Goal: Task Accomplishment & Management: Use online tool/utility

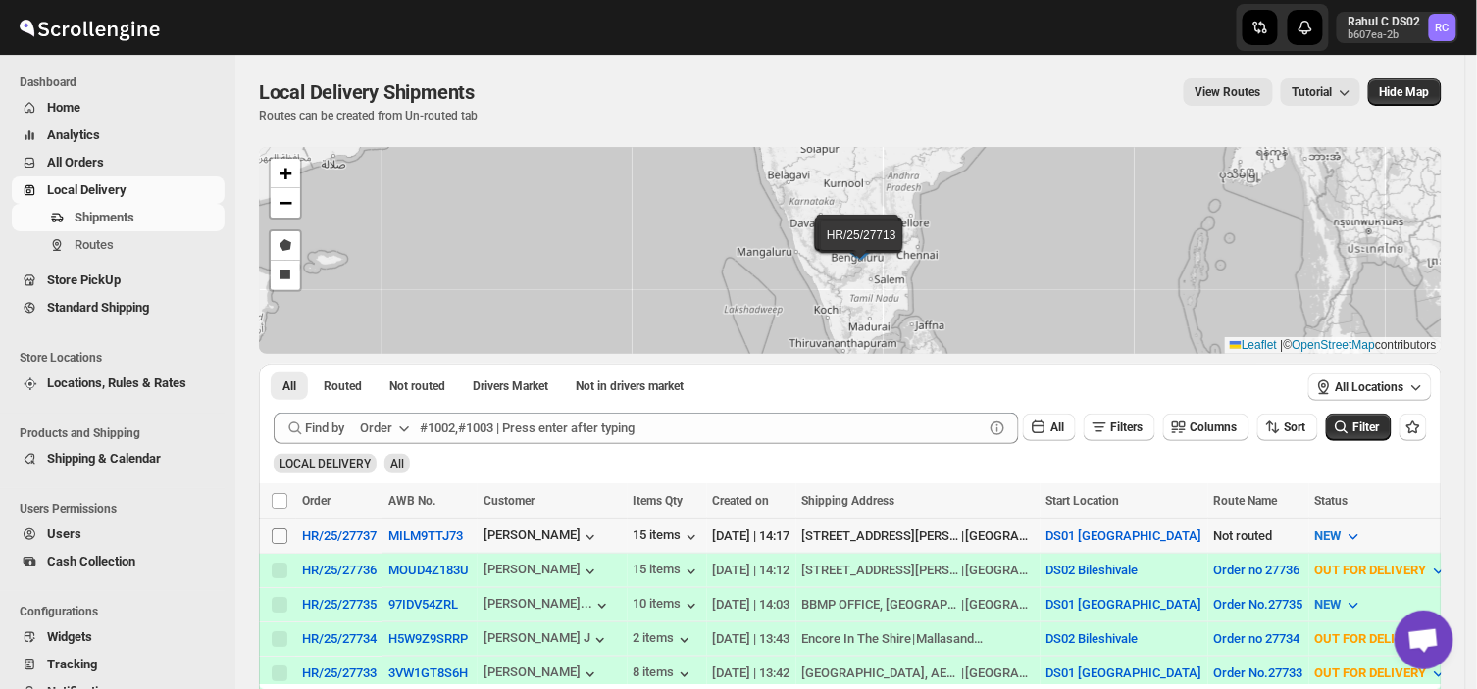
click at [277, 531] on input "Select shipment" at bounding box center [280, 536] width 16 height 16
checkbox input "true"
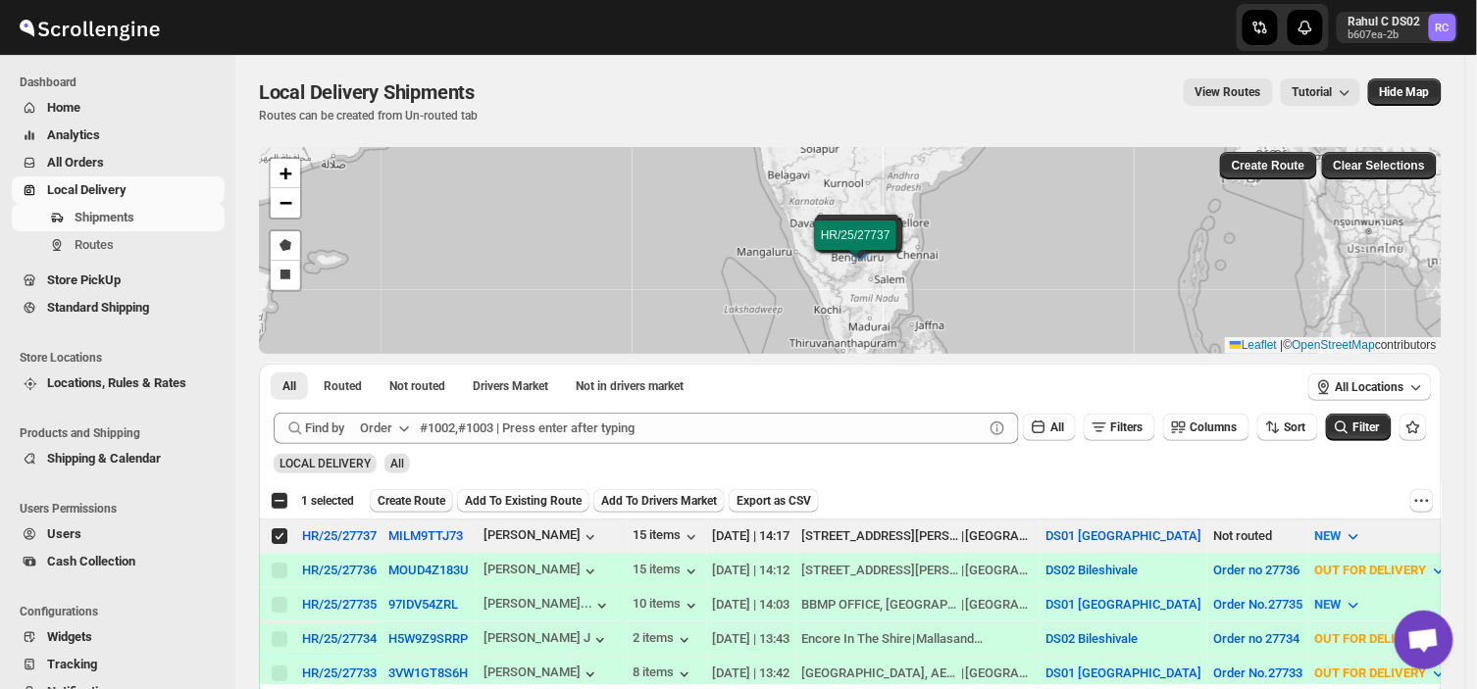
click at [413, 505] on span "Create Route" at bounding box center [411, 501] width 68 height 16
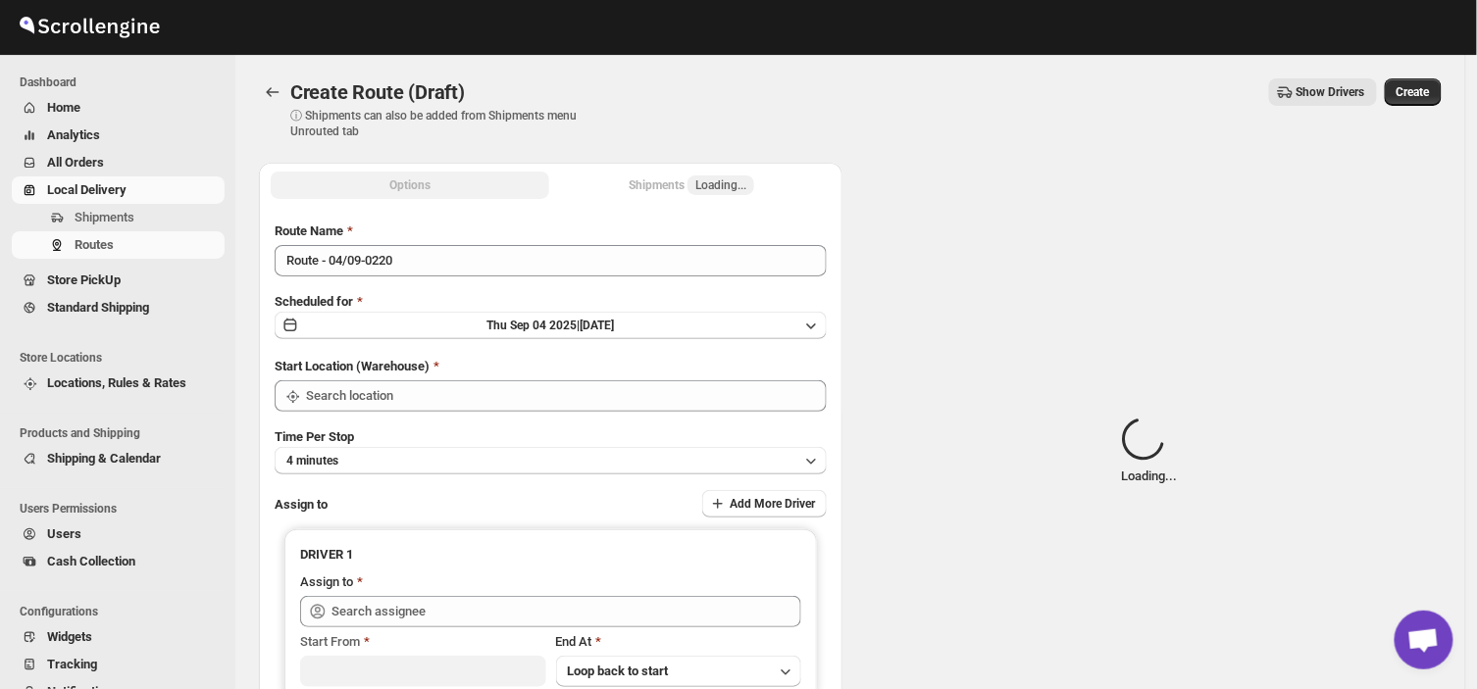
type input "DS01 [GEOGRAPHIC_DATA]"
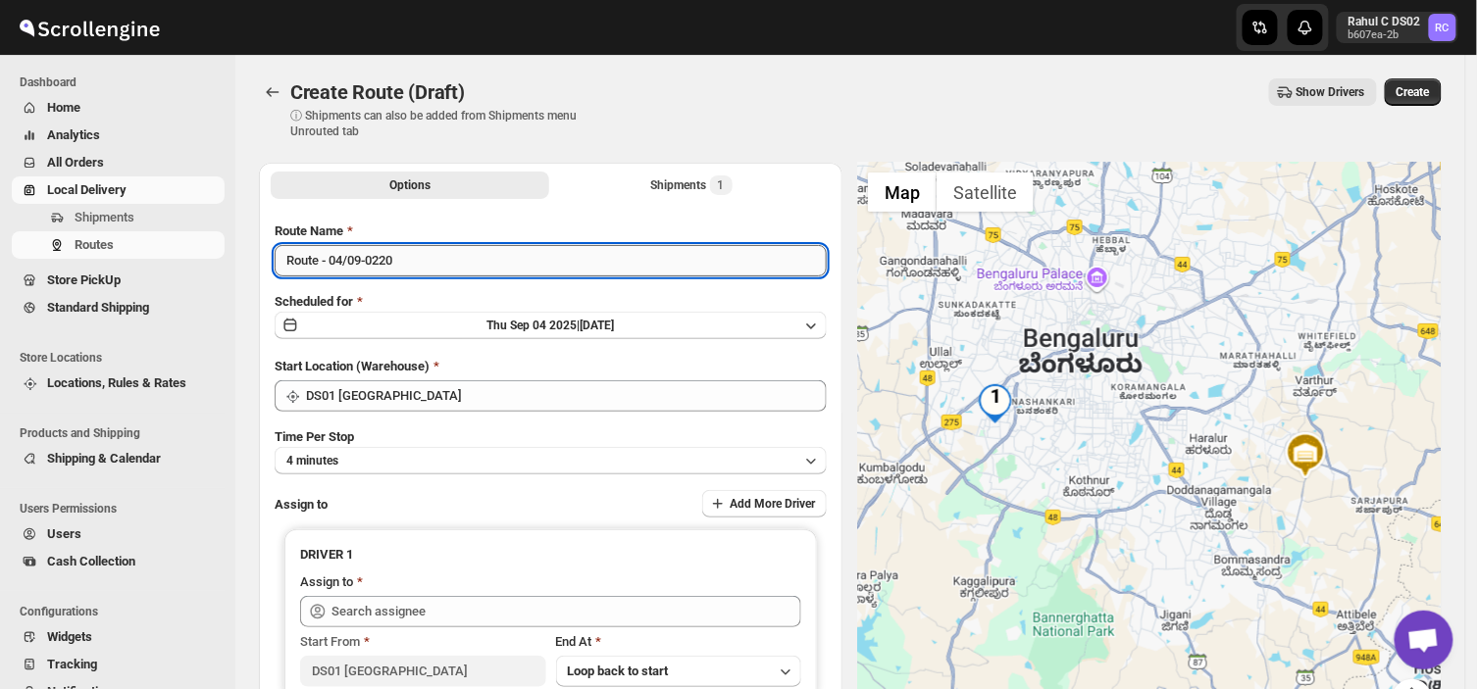
click at [405, 246] on input "Route - 04/09-0220" at bounding box center [551, 260] width 552 height 31
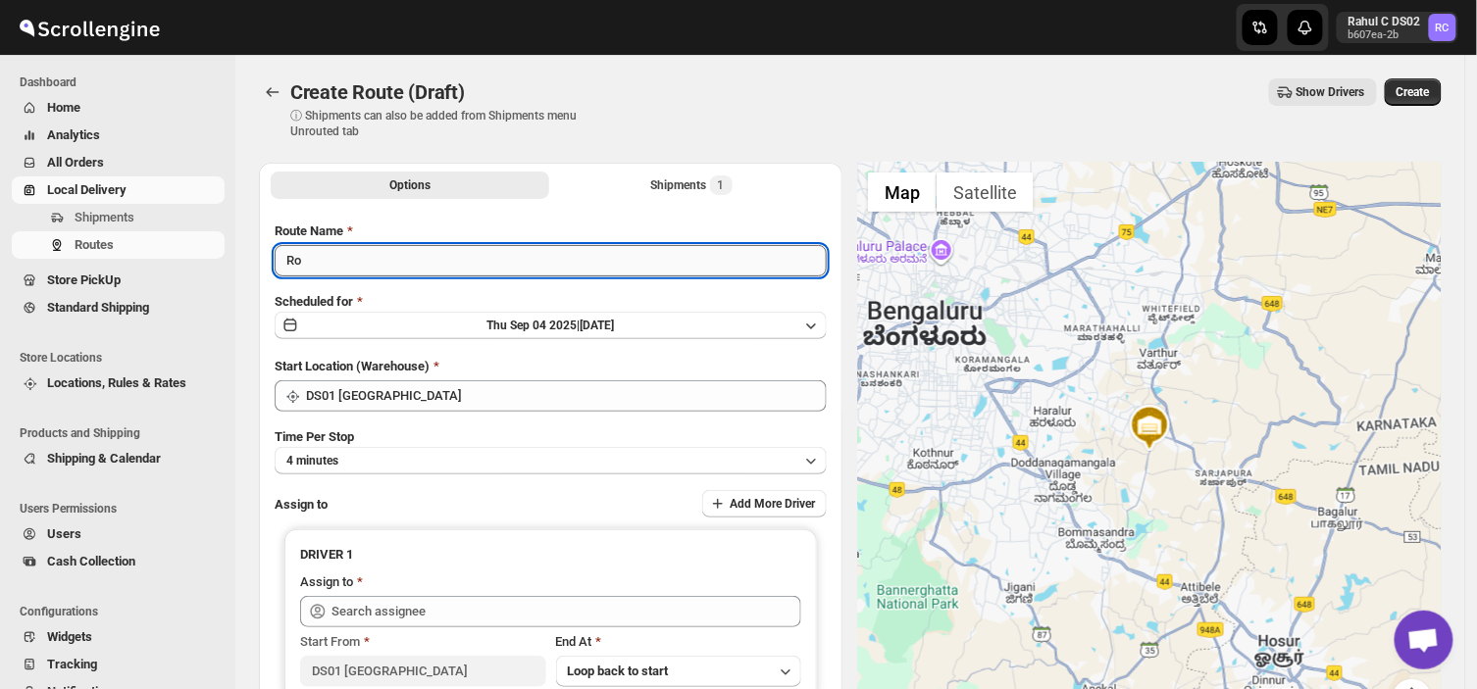
type input "R"
type input "Order no 27737"
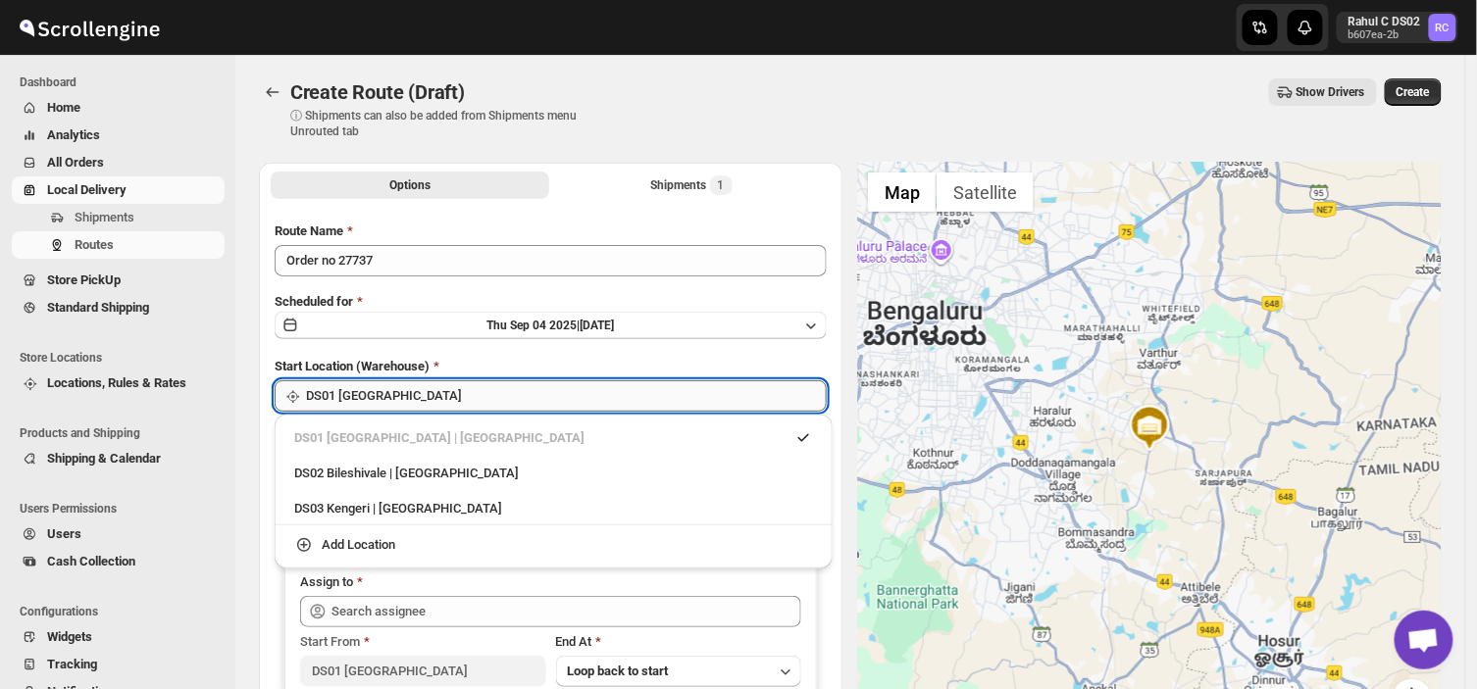
click at [437, 399] on input "DS01 [GEOGRAPHIC_DATA]" at bounding box center [566, 395] width 521 height 31
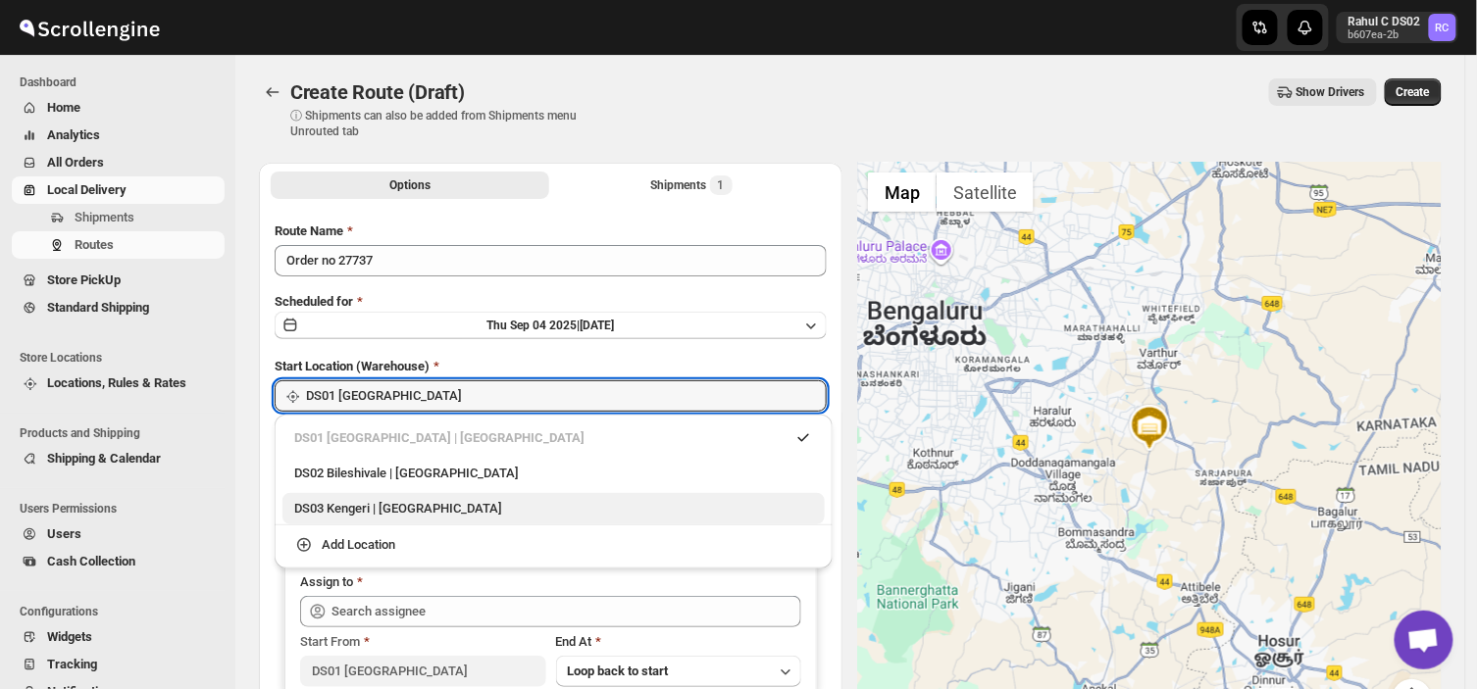
click at [351, 505] on div "DS03 Kengeri | [GEOGRAPHIC_DATA]" at bounding box center [553, 509] width 519 height 20
type input "DS03 Kengeri"
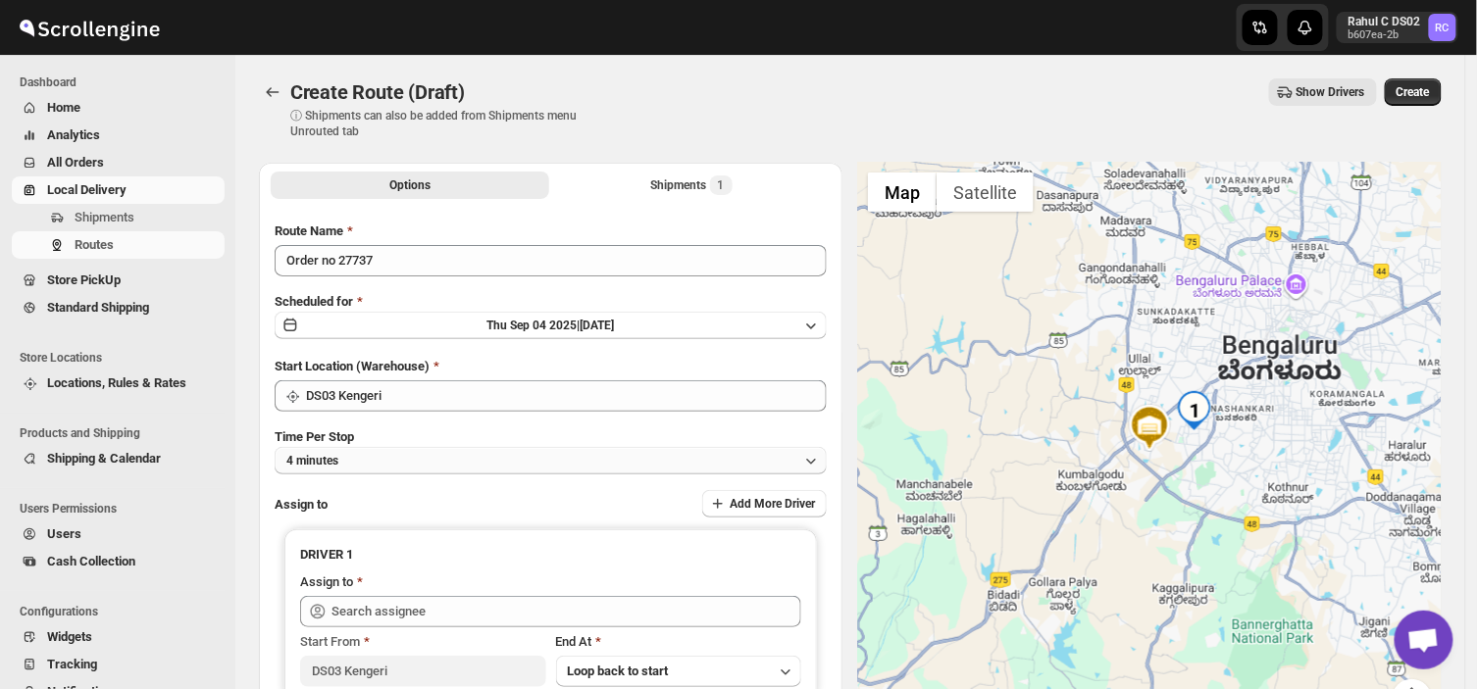
click at [355, 461] on button "4 minutes" at bounding box center [551, 460] width 552 height 27
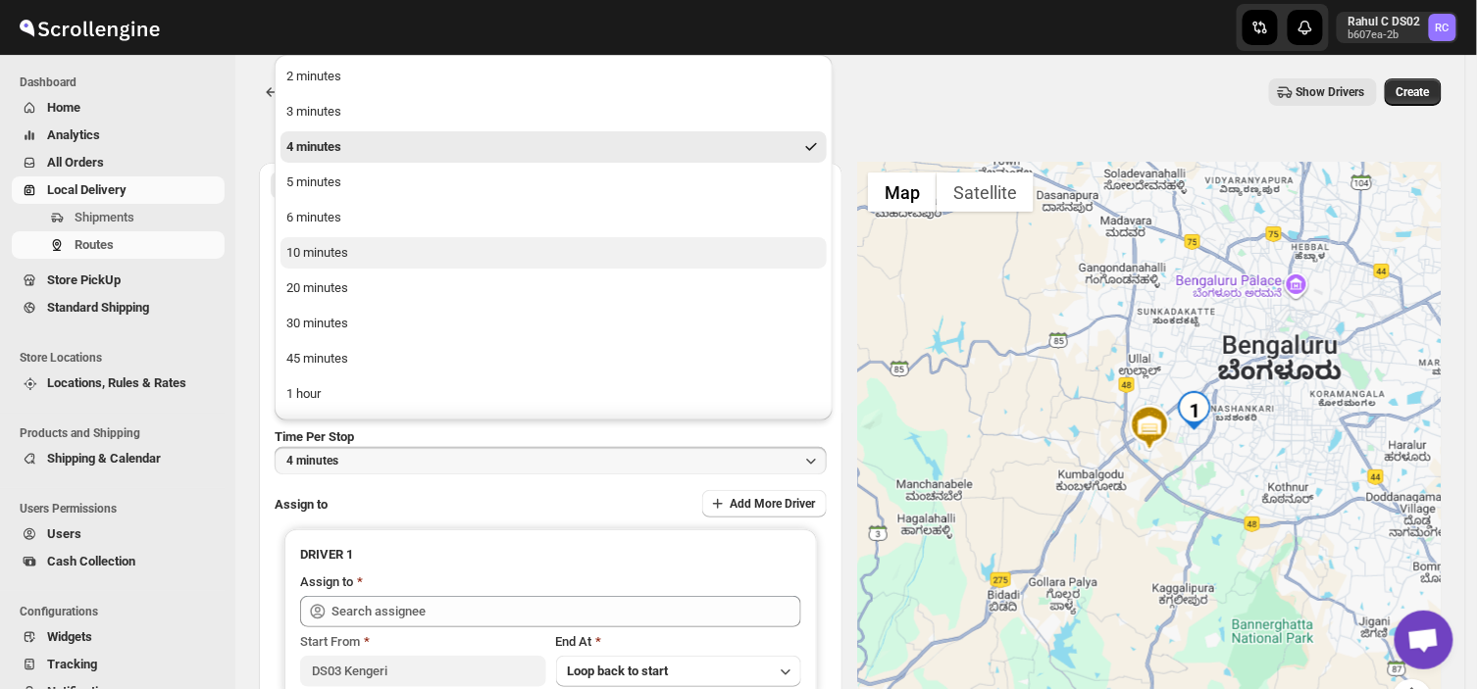
click at [316, 247] on div "10 minutes" at bounding box center [317, 253] width 62 height 20
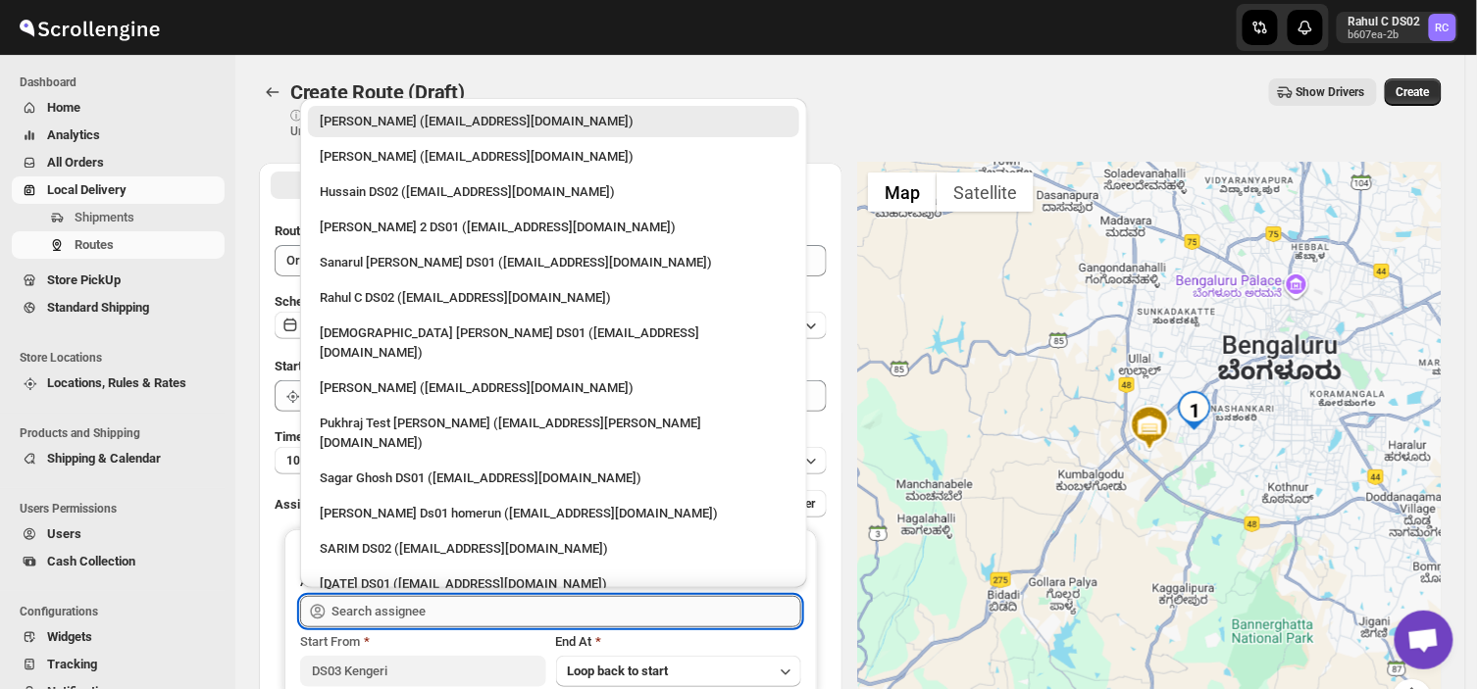
click at [435, 615] on input "text" at bounding box center [566, 611] width 470 height 31
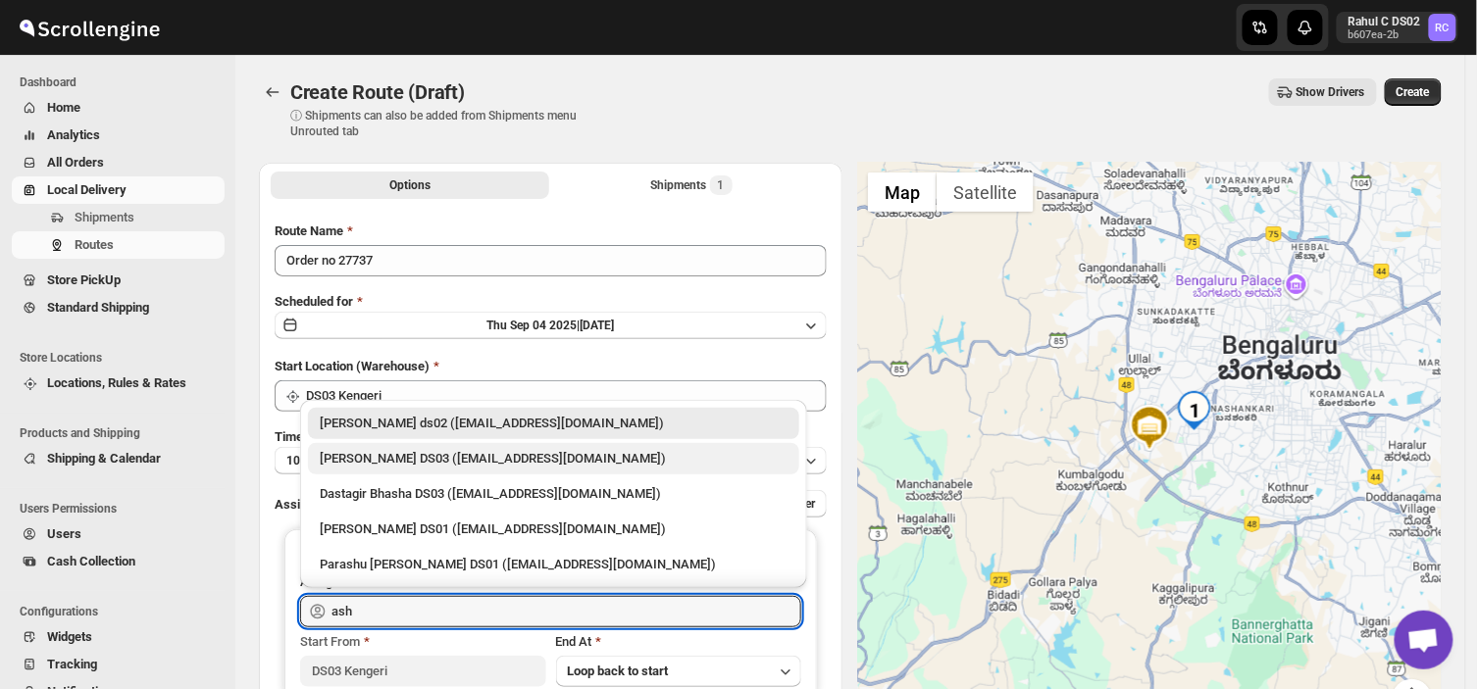
click at [406, 452] on div "[PERSON_NAME] DS03 ([EMAIL_ADDRESS][DOMAIN_NAME])" at bounding box center [554, 459] width 468 height 20
type input "[PERSON_NAME] DS03 ([EMAIL_ADDRESS][DOMAIN_NAME])"
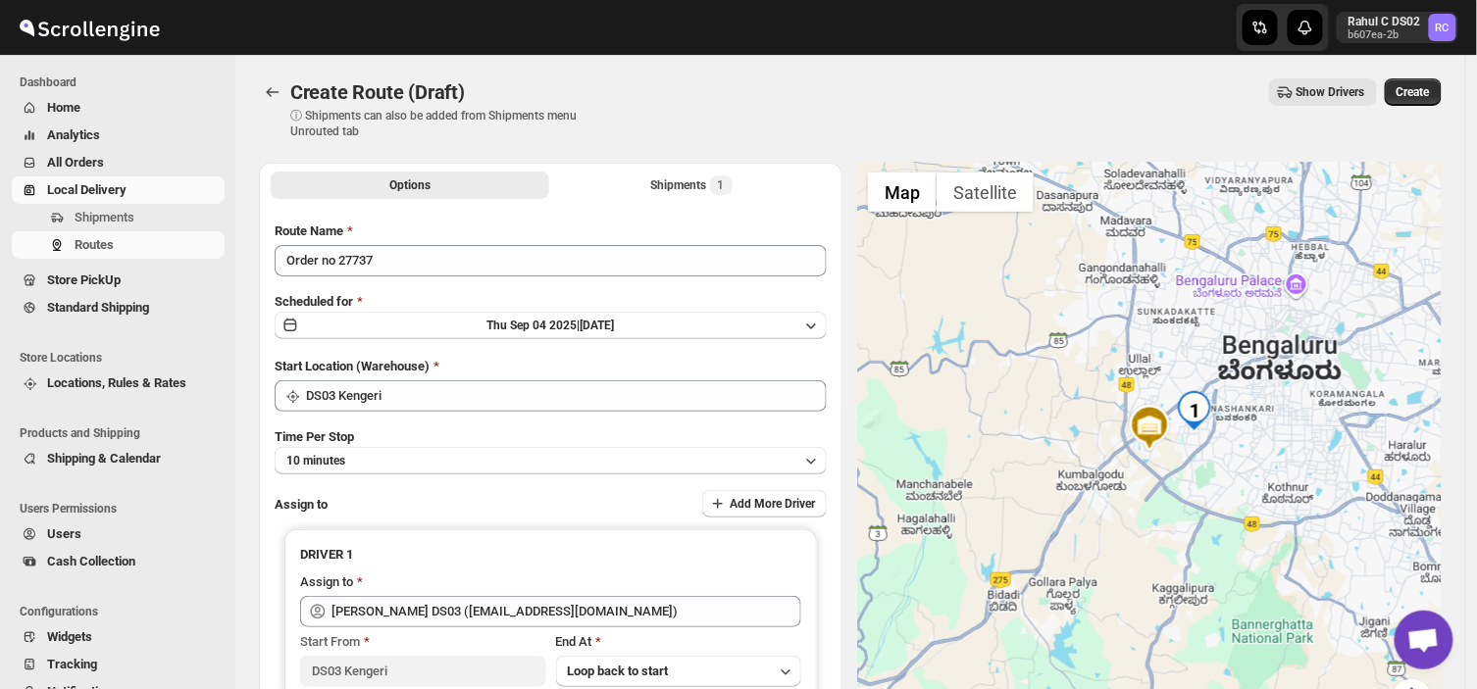
click at [406, 452] on button "10 minutes" at bounding box center [551, 460] width 552 height 27
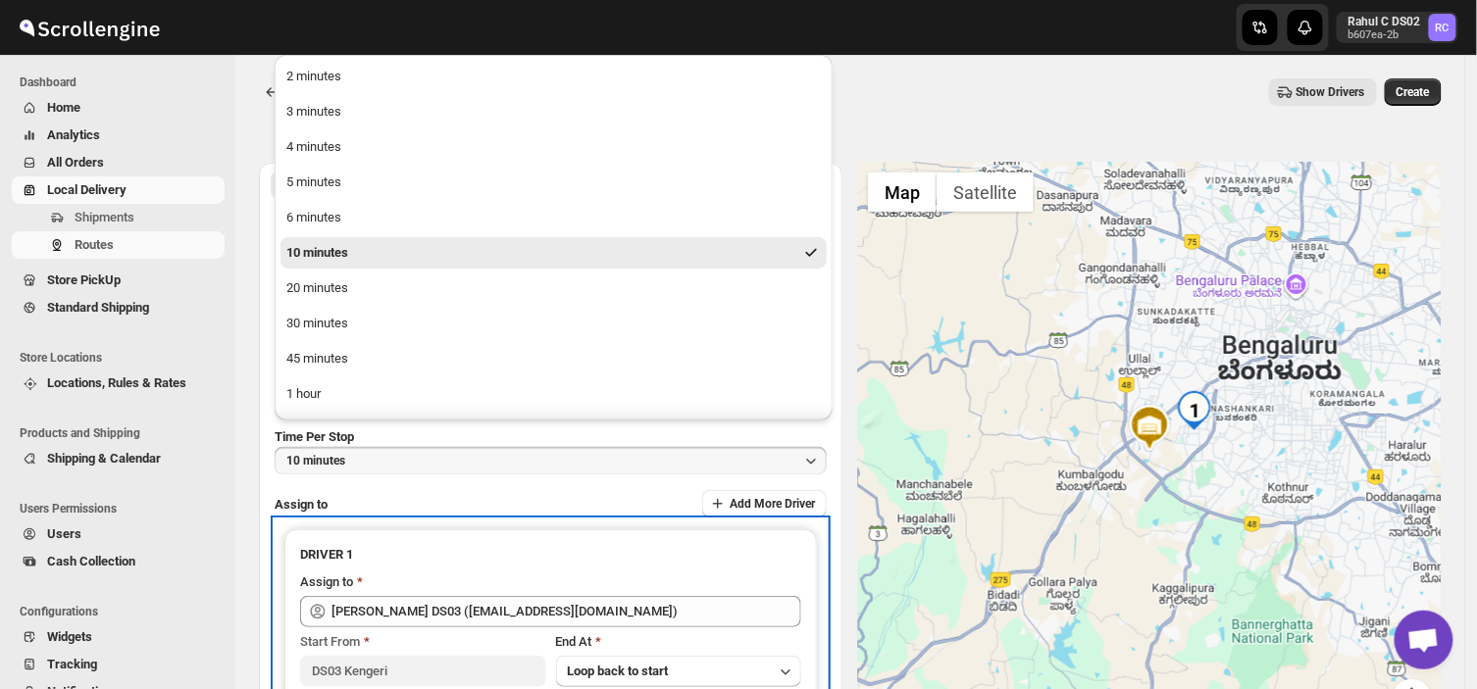
click at [497, 524] on div "DRIVER 1 Assign to [PERSON_NAME] DS03 ([EMAIL_ADDRESS][DOMAIN_NAME]) Start From…" at bounding box center [551, 633] width 552 height 227
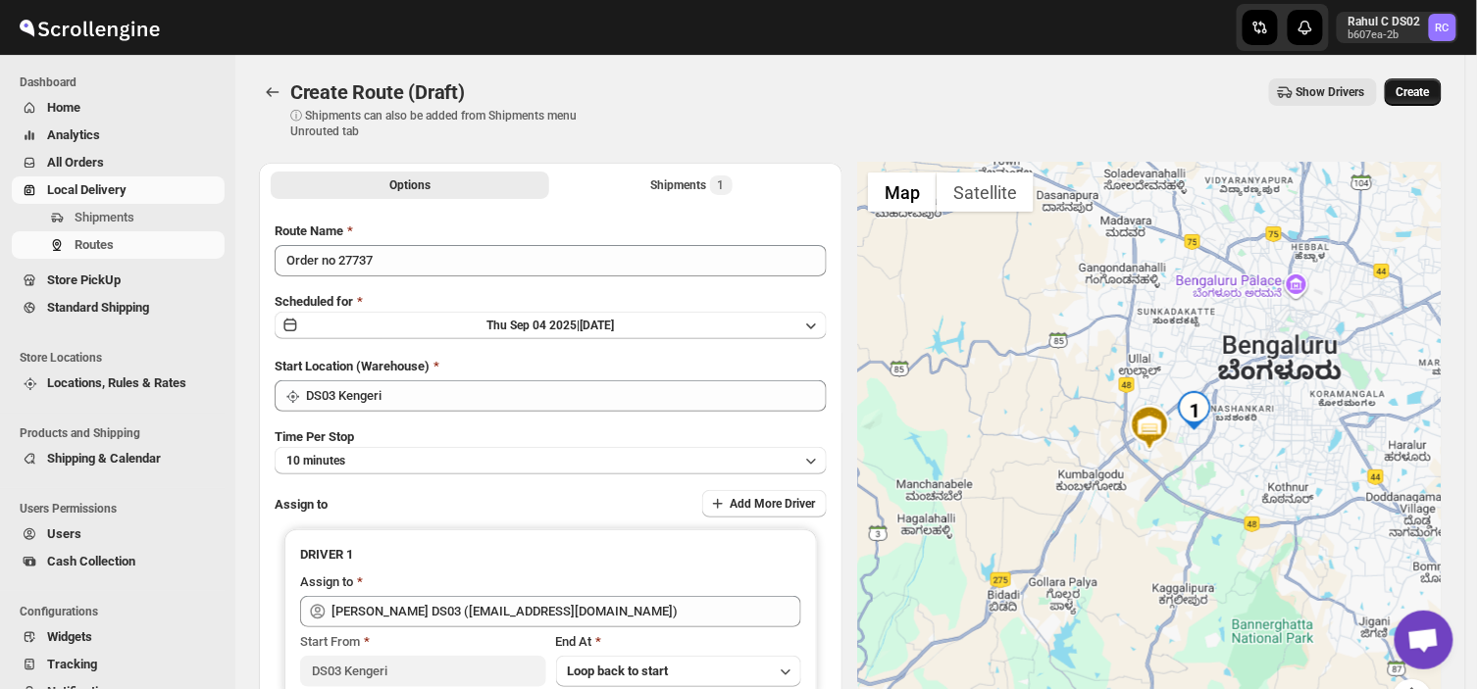
click at [1428, 79] on button "Create" at bounding box center [1412, 91] width 57 height 27
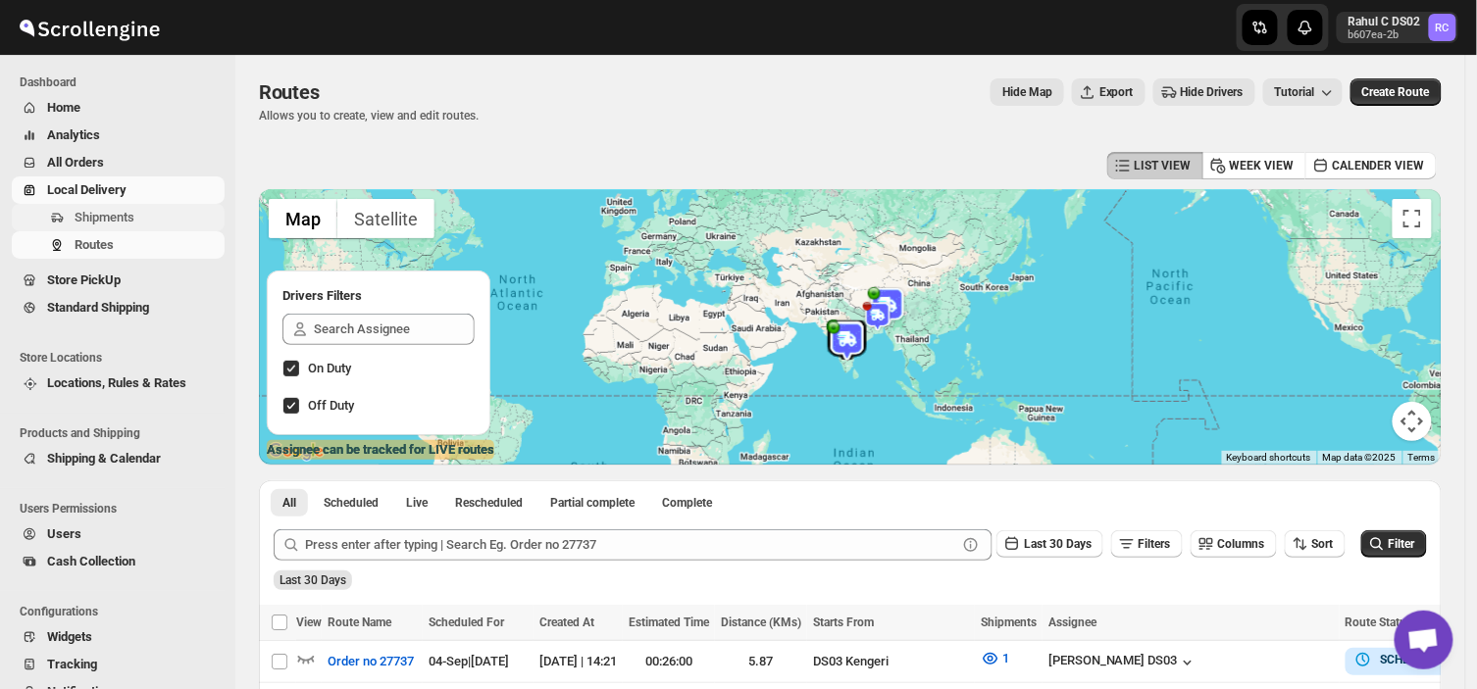
click at [134, 216] on span "Shipments" at bounding box center [148, 218] width 146 height 20
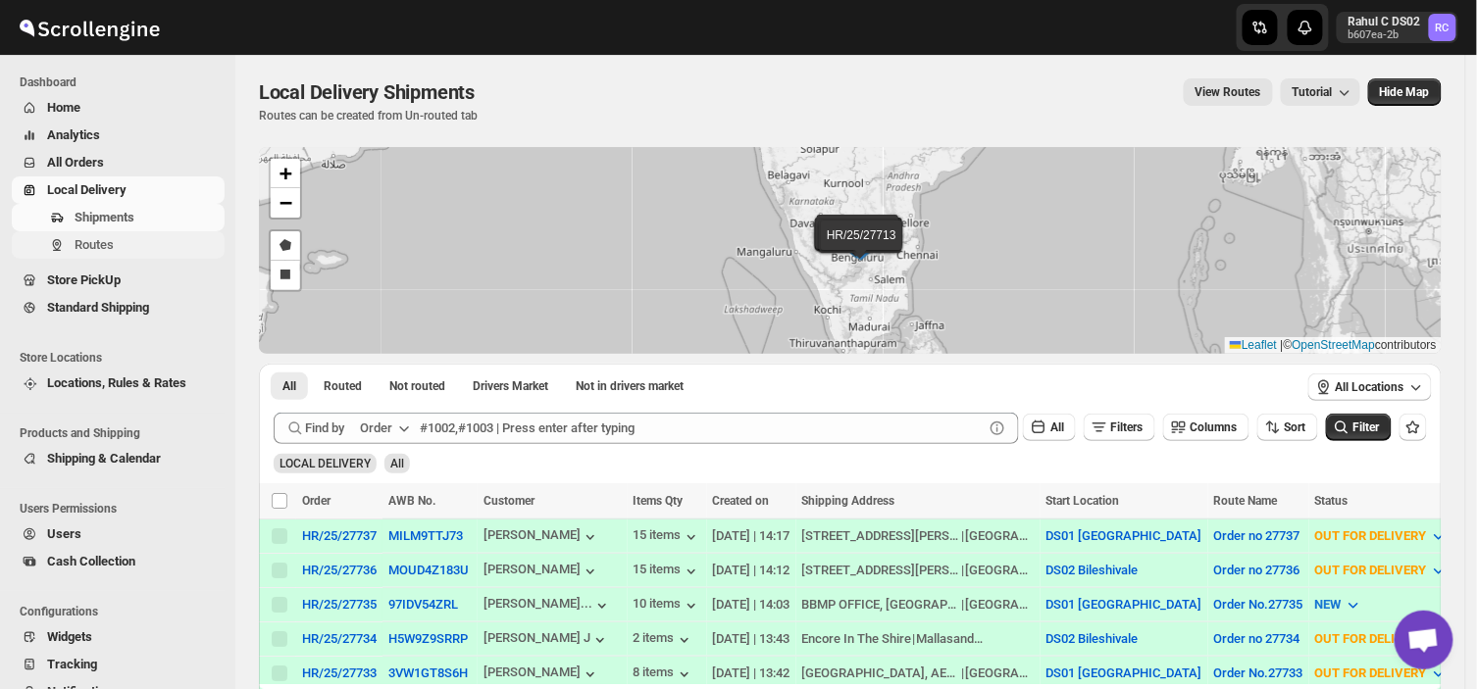
click at [85, 240] on span "Routes" at bounding box center [94, 244] width 39 height 15
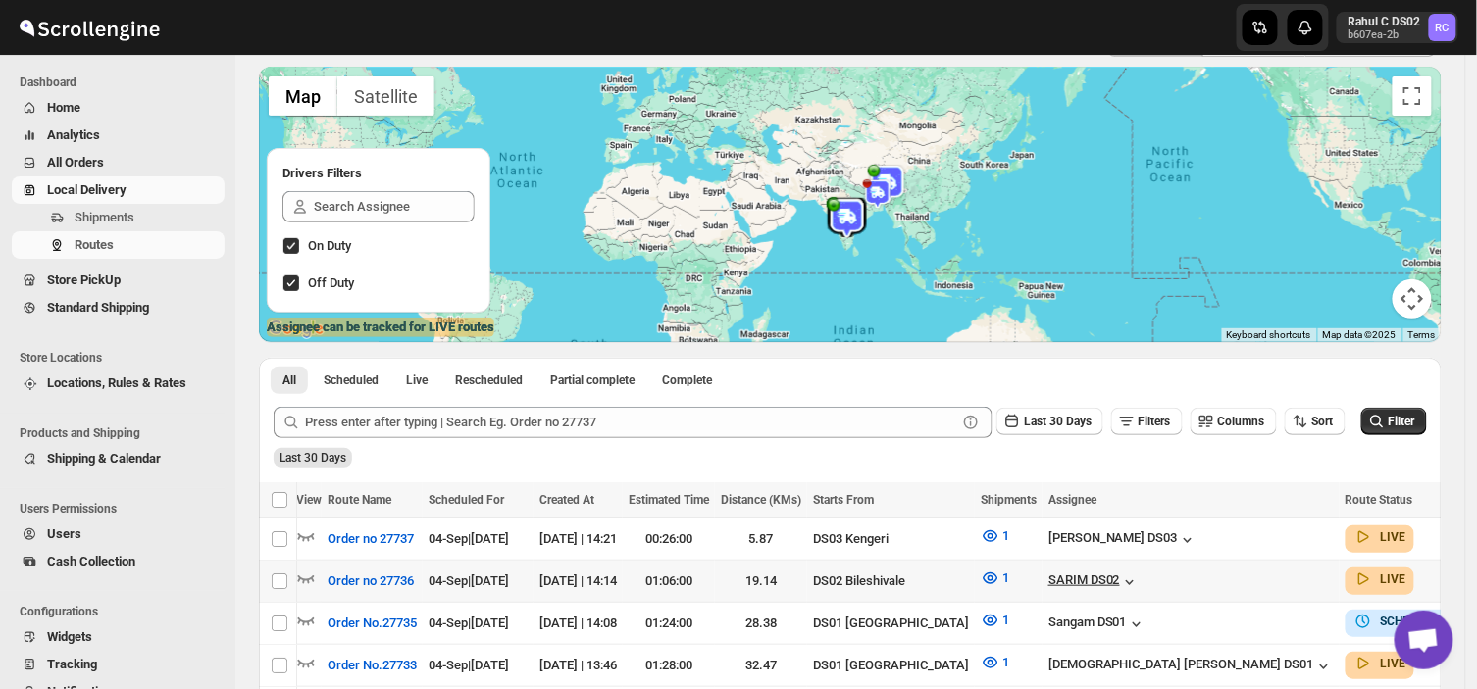
scroll to position [0, 1]
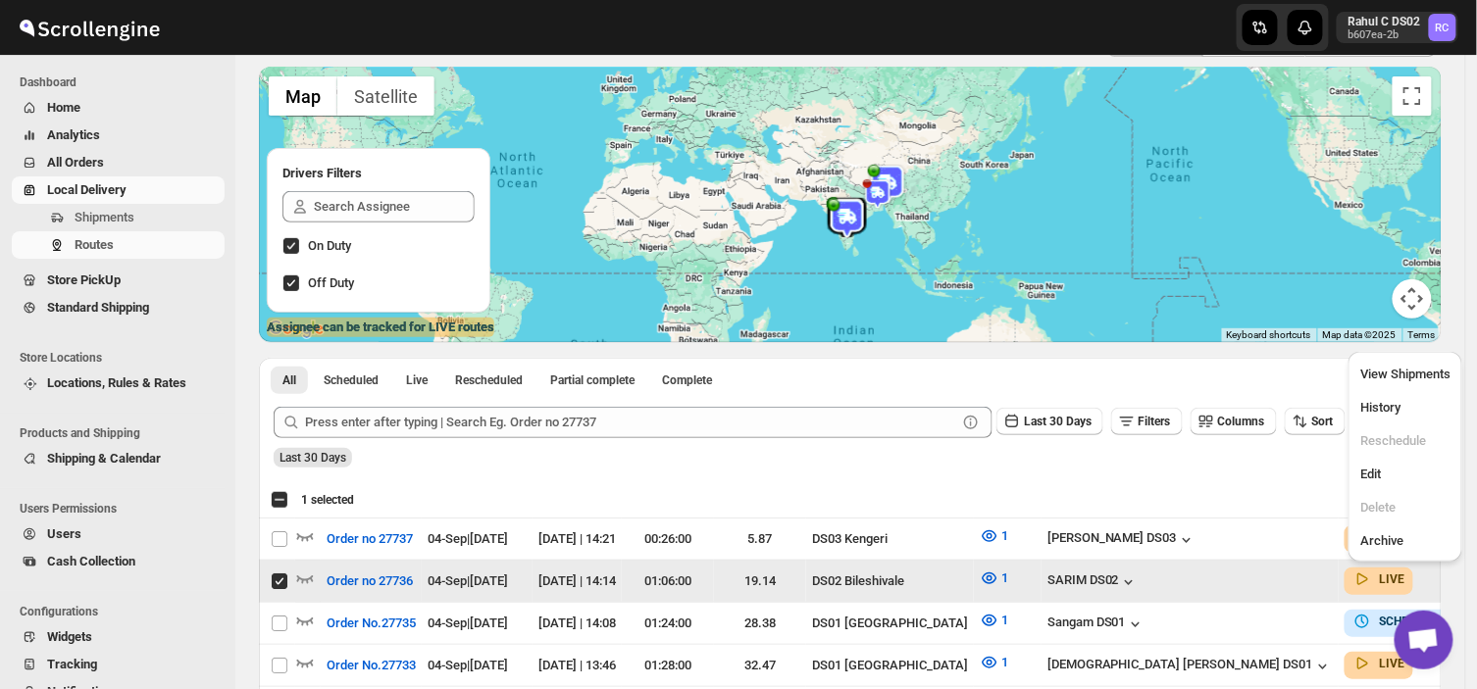
scroll to position [0, 0]
click at [1374, 481] on span "Edit" at bounding box center [1370, 474] width 21 height 15
checkbox input "false"
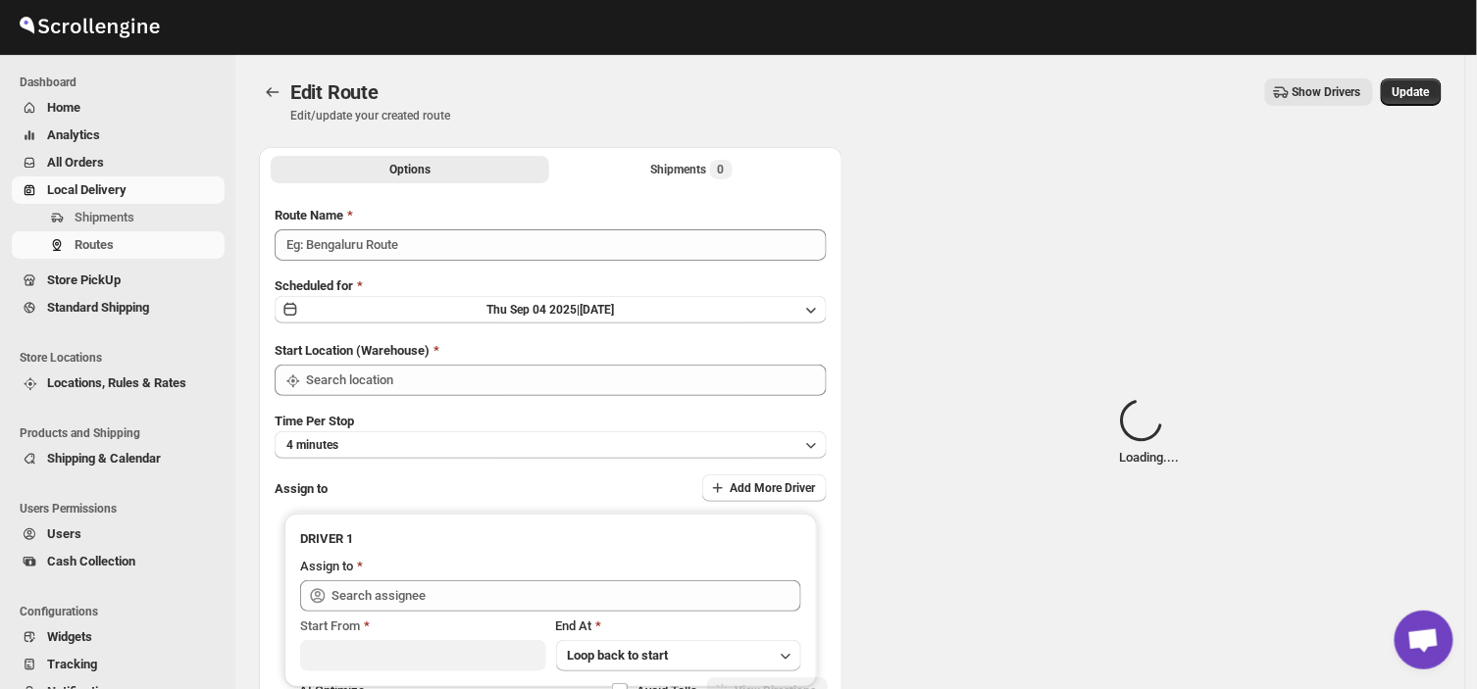
type input "Order no 27736"
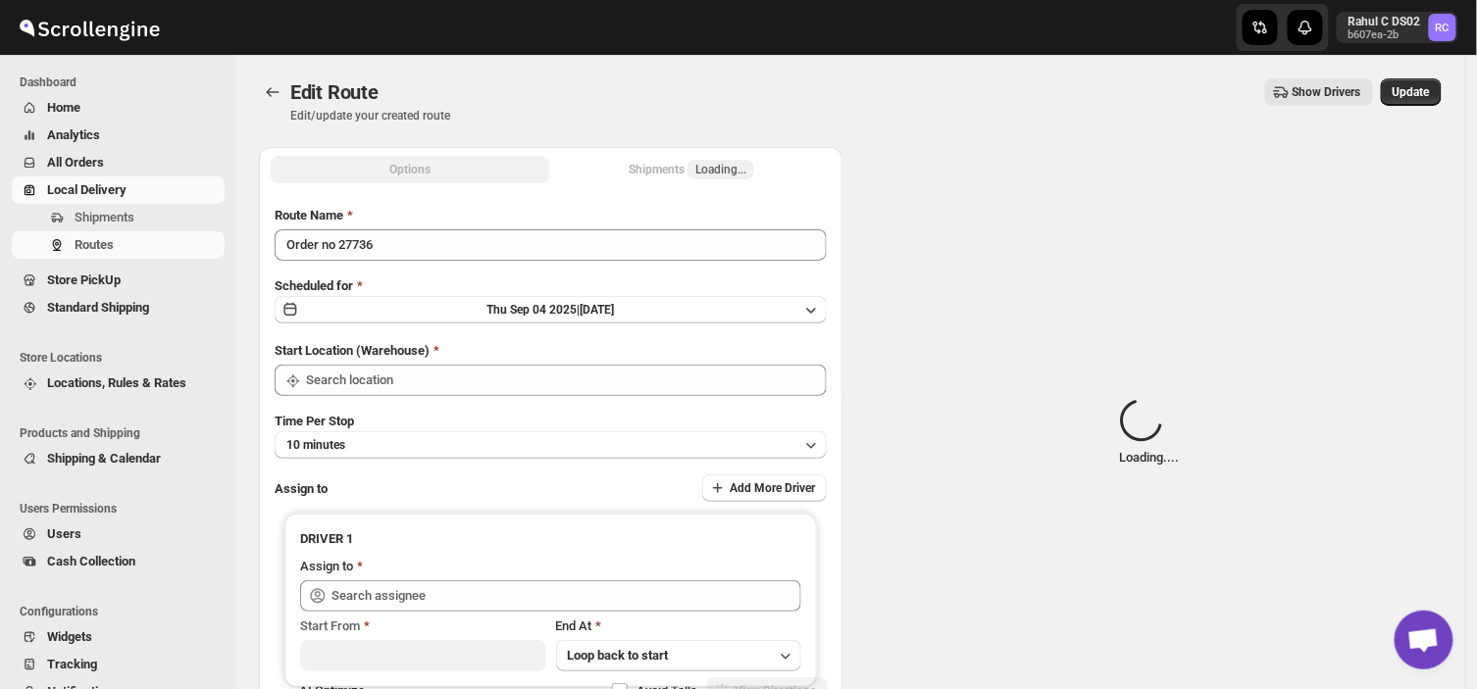
type input "DS02 Bileshivale"
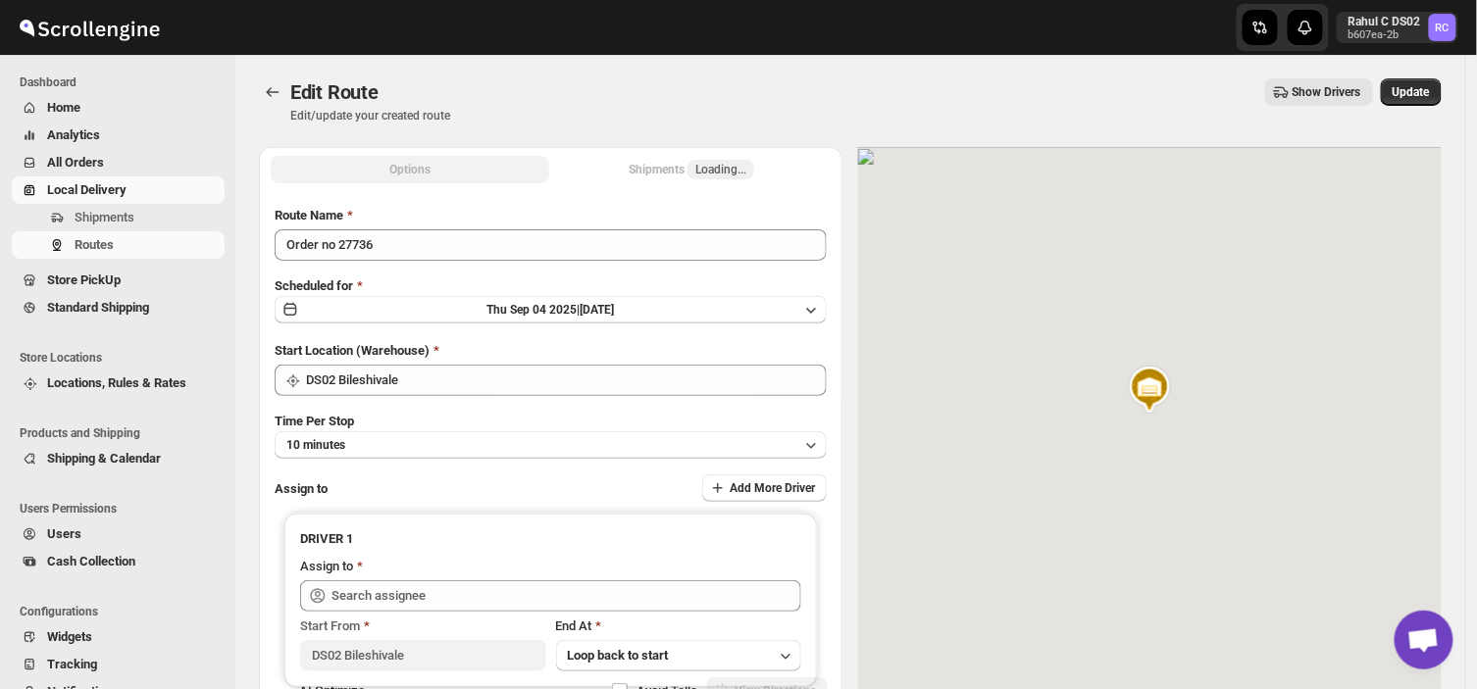
type input "SARIM DS02 ([EMAIL_ADDRESS][DOMAIN_NAME])"
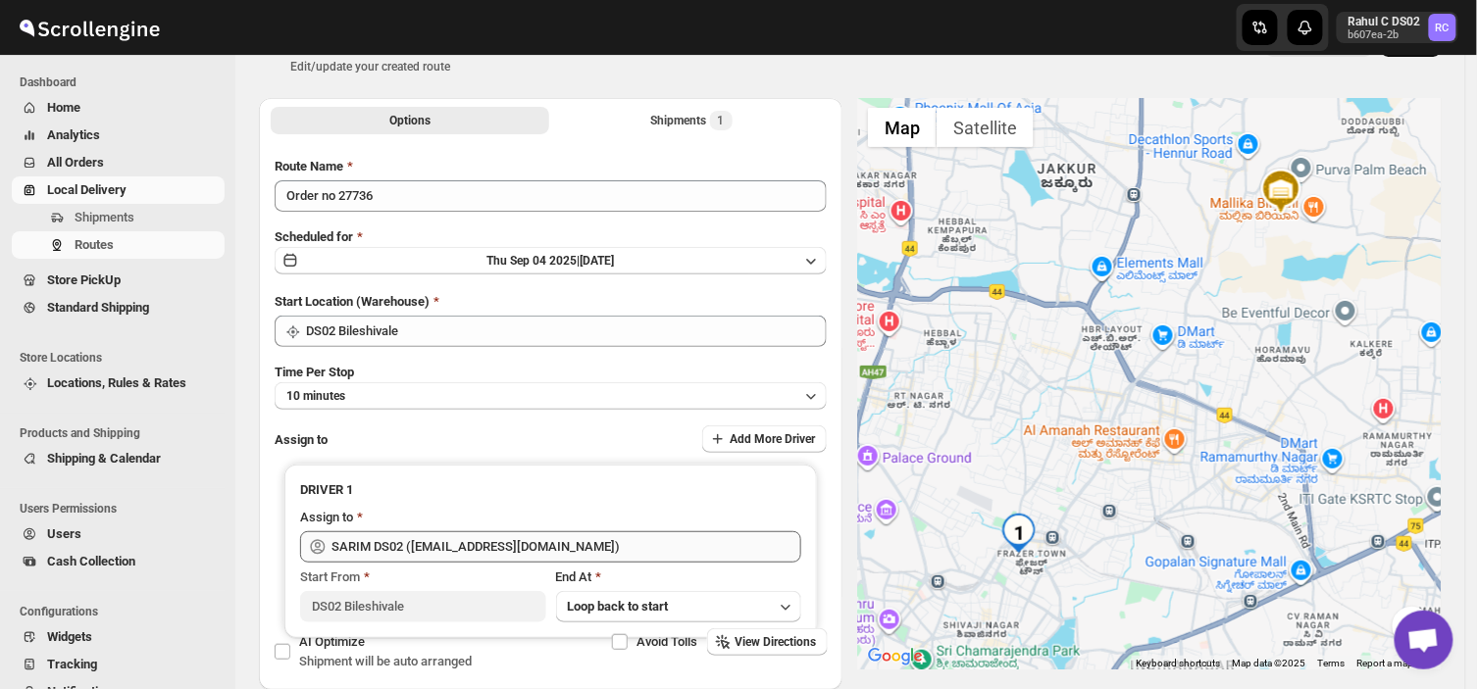
scroll to position [92, 0]
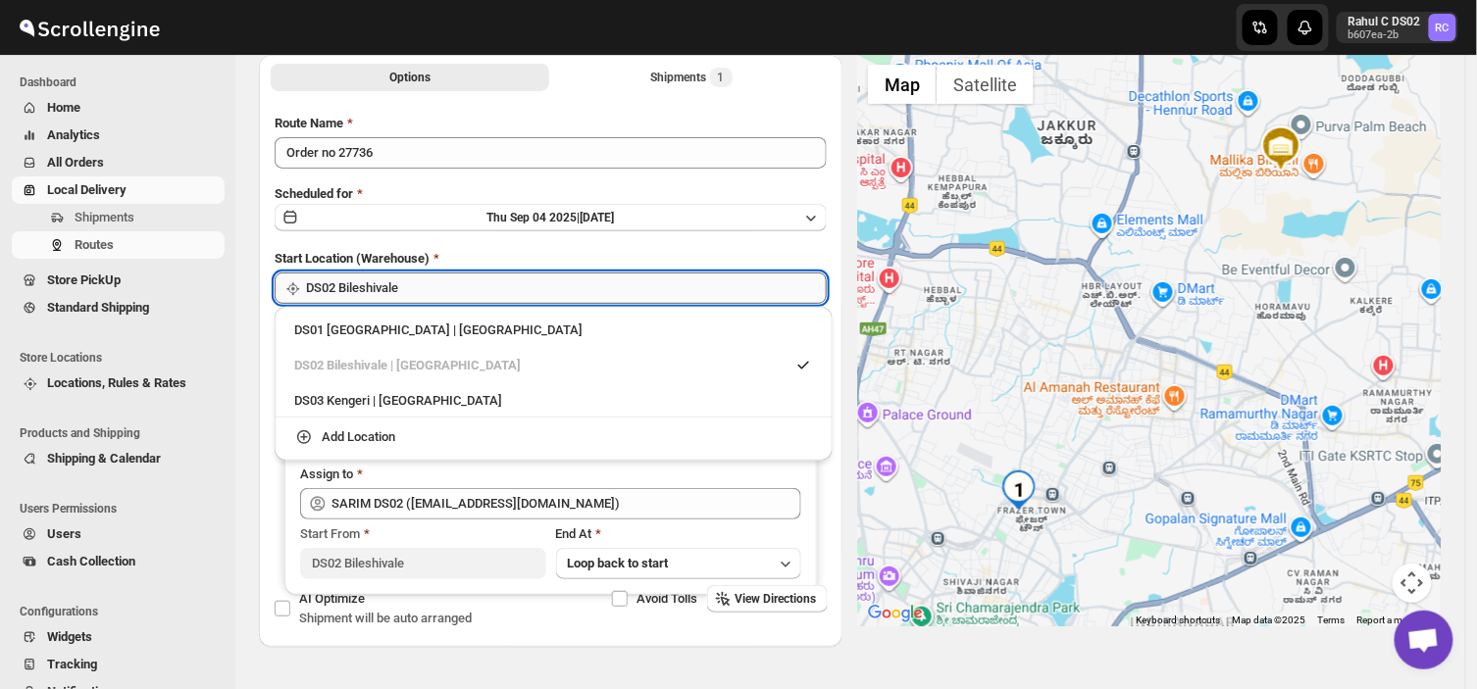
click at [433, 290] on input "DS02 Bileshivale" at bounding box center [566, 288] width 521 height 31
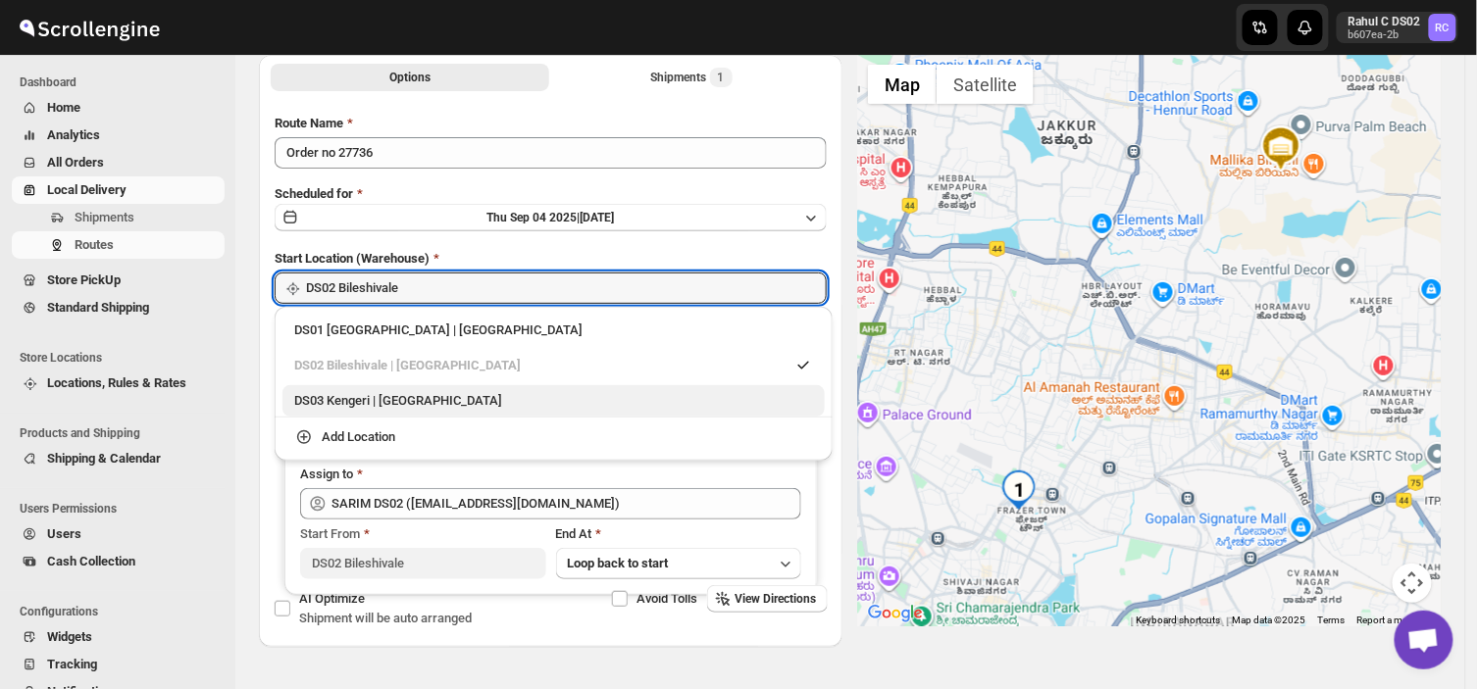
click at [334, 395] on div "DS03 Kengeri | [GEOGRAPHIC_DATA]" at bounding box center [553, 401] width 519 height 20
type input "DS03 Kengeri"
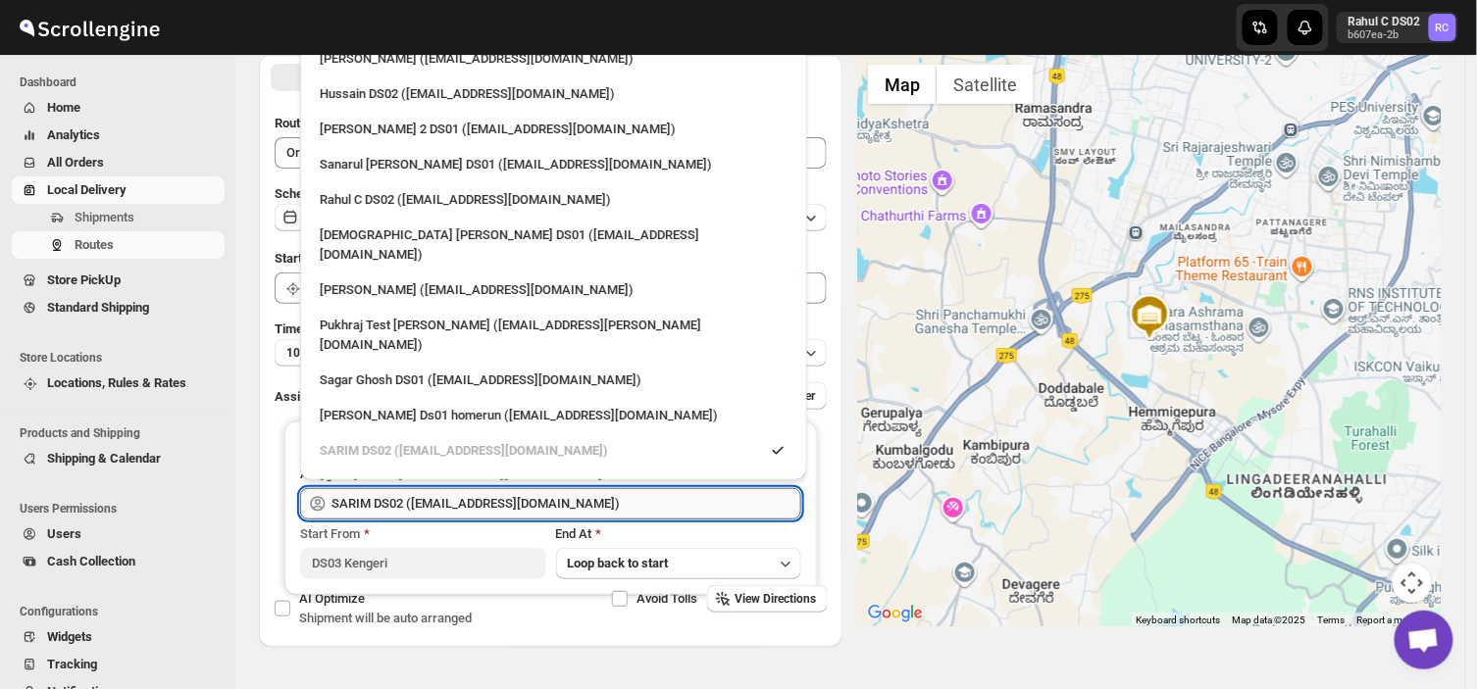
click at [544, 503] on input "SARIM DS02 ([EMAIL_ADDRESS][DOMAIN_NAME])" at bounding box center [566, 503] width 470 height 31
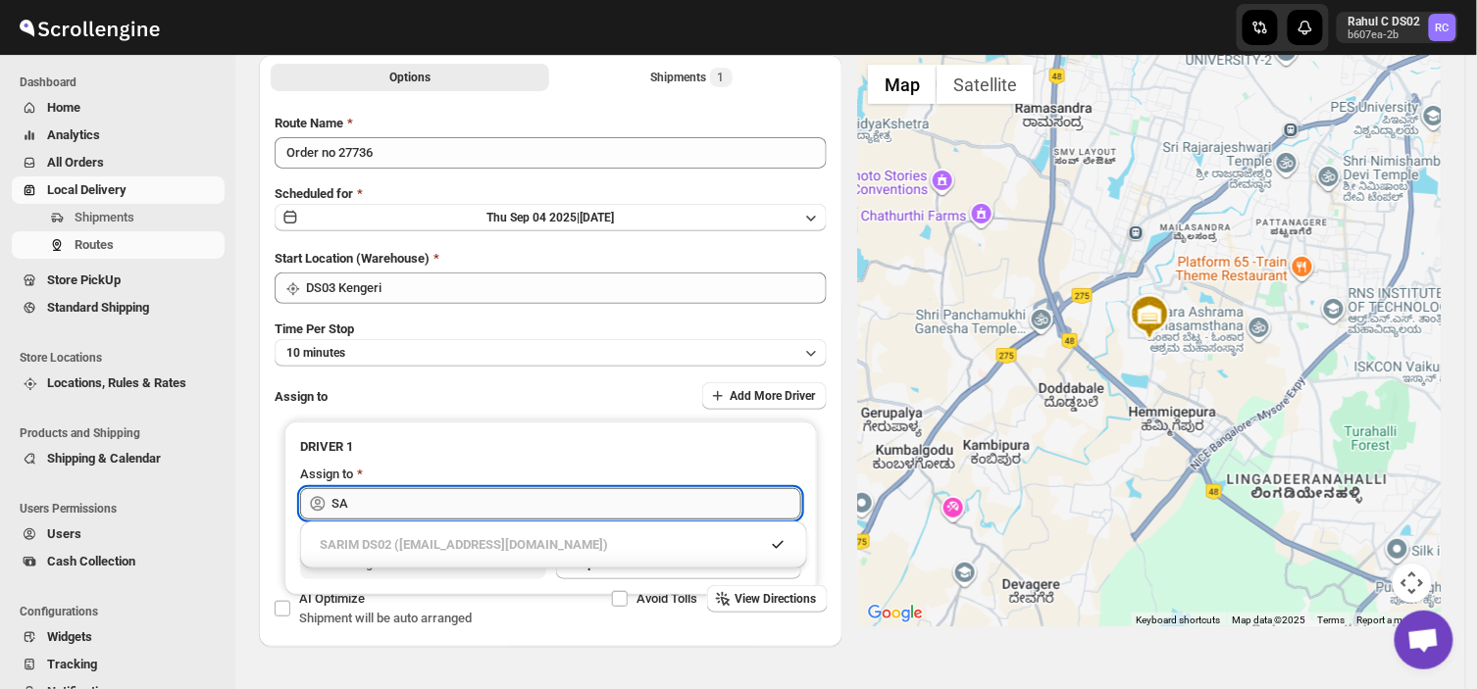
type input "S"
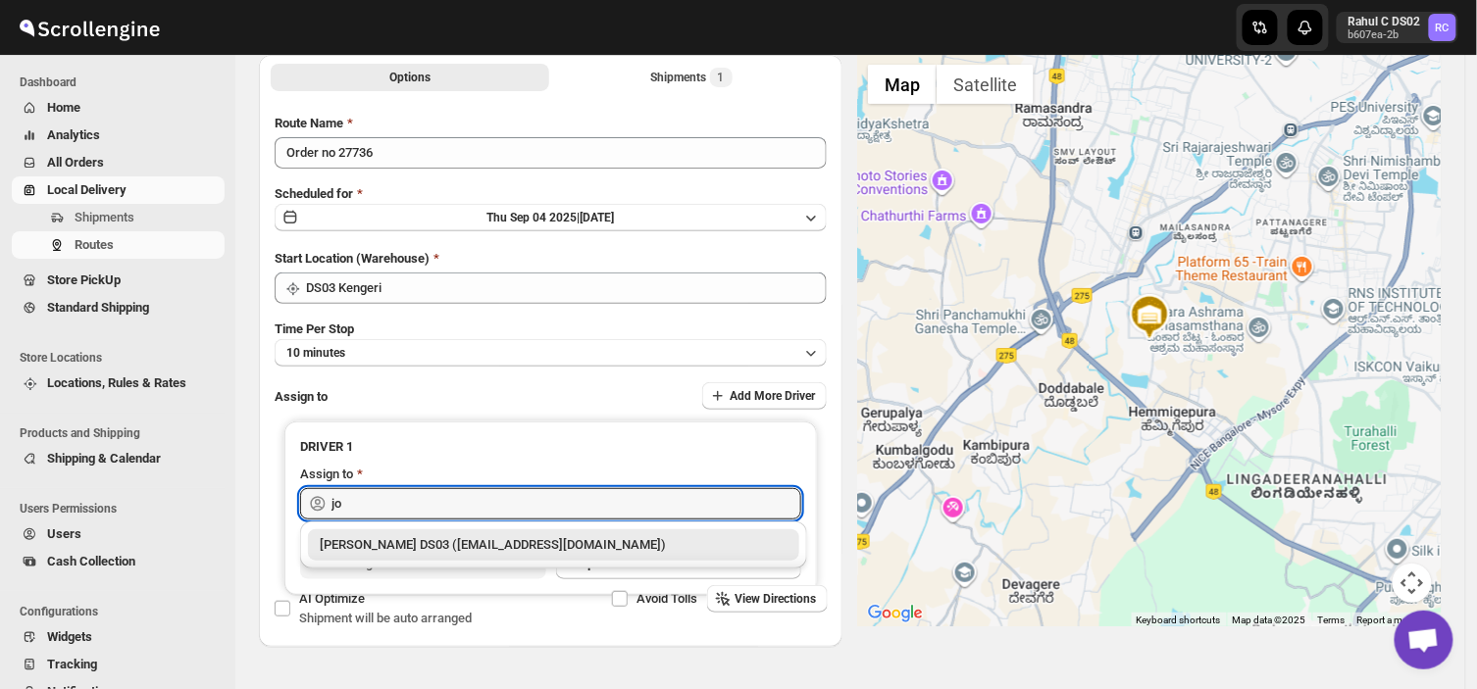
click at [563, 545] on div "[PERSON_NAME] DS03 ([EMAIL_ADDRESS][DOMAIN_NAME])" at bounding box center [554, 545] width 468 height 20
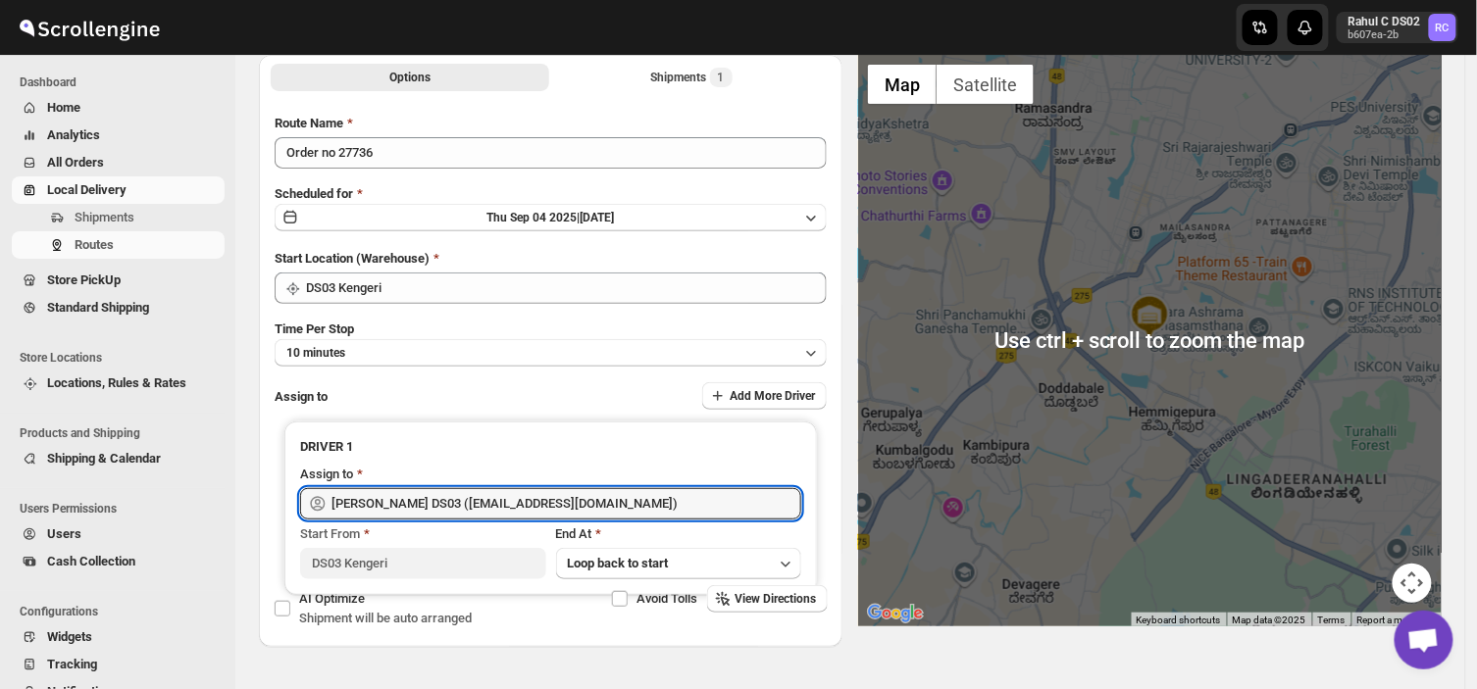
scroll to position [0, 0]
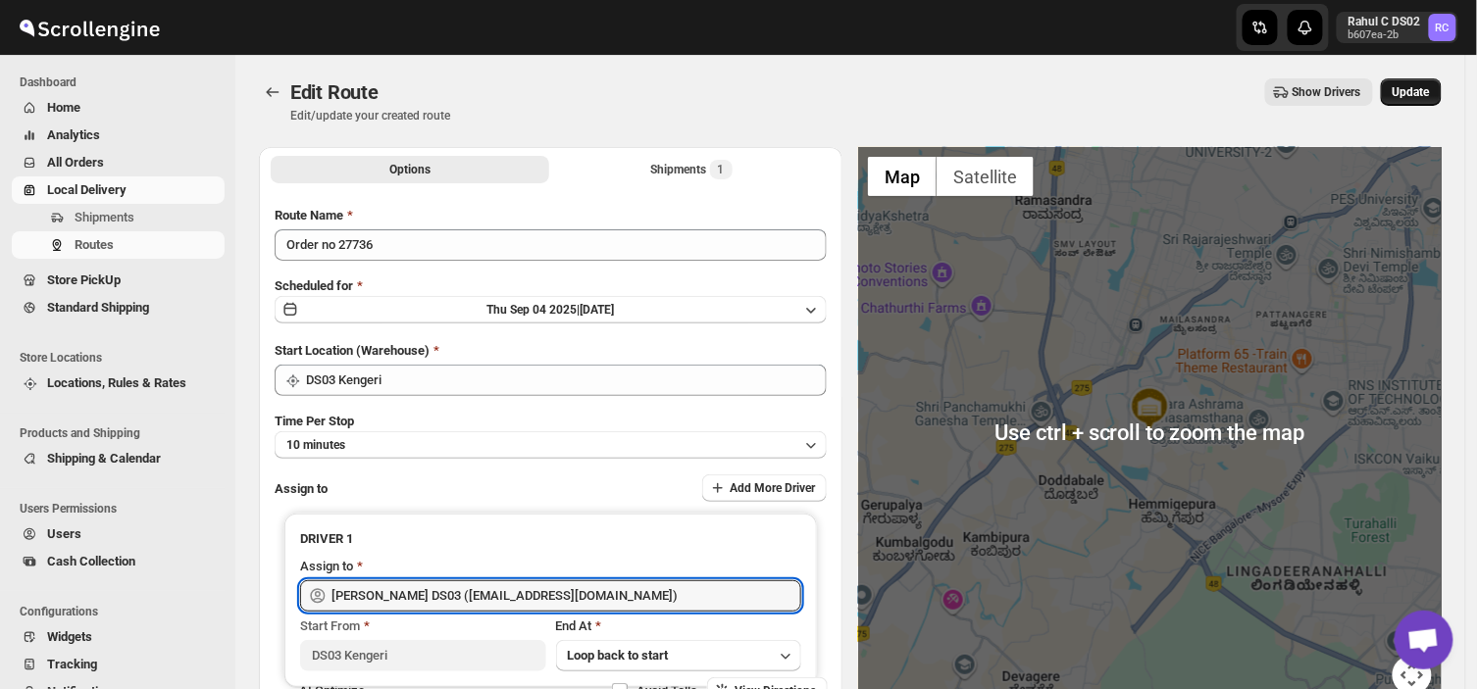
type input "[PERSON_NAME] DS03 ([EMAIL_ADDRESS][DOMAIN_NAME])"
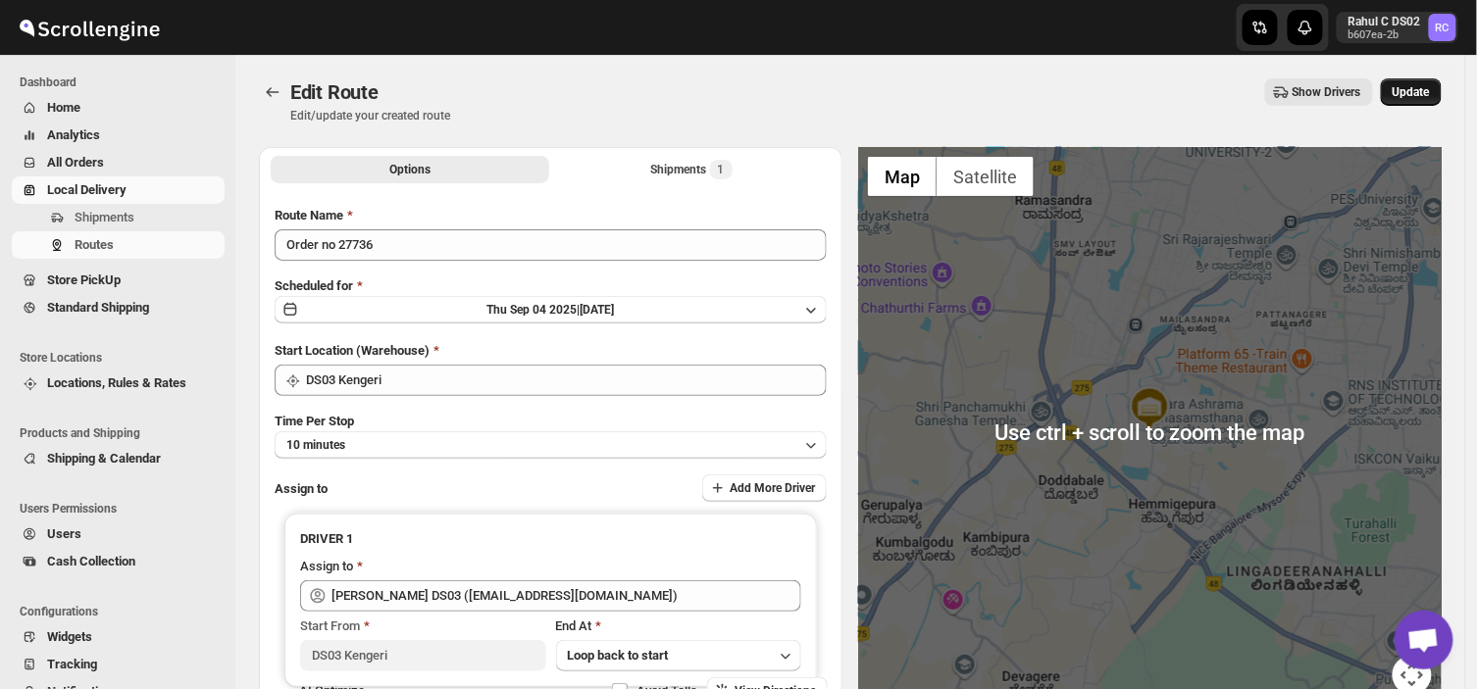
click at [1408, 82] on button "Update" at bounding box center [1410, 91] width 61 height 27
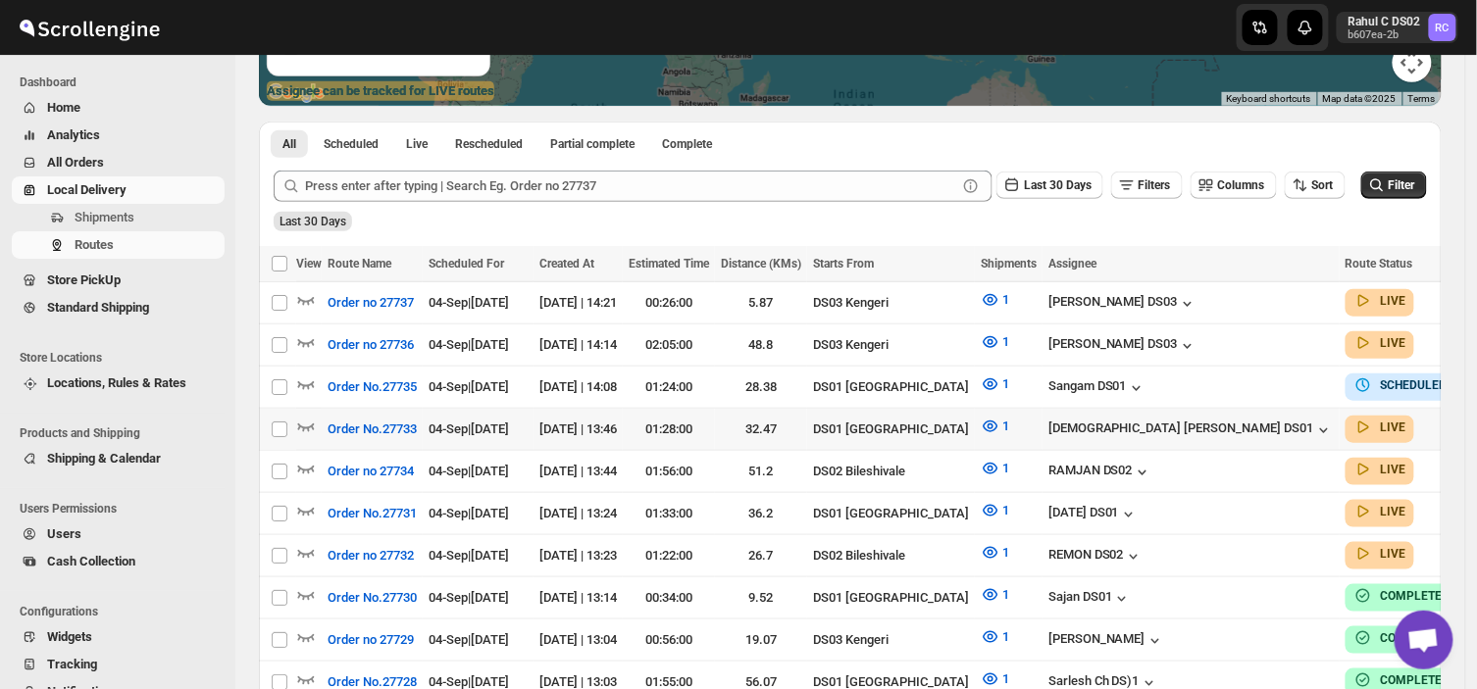
scroll to position [361, 0]
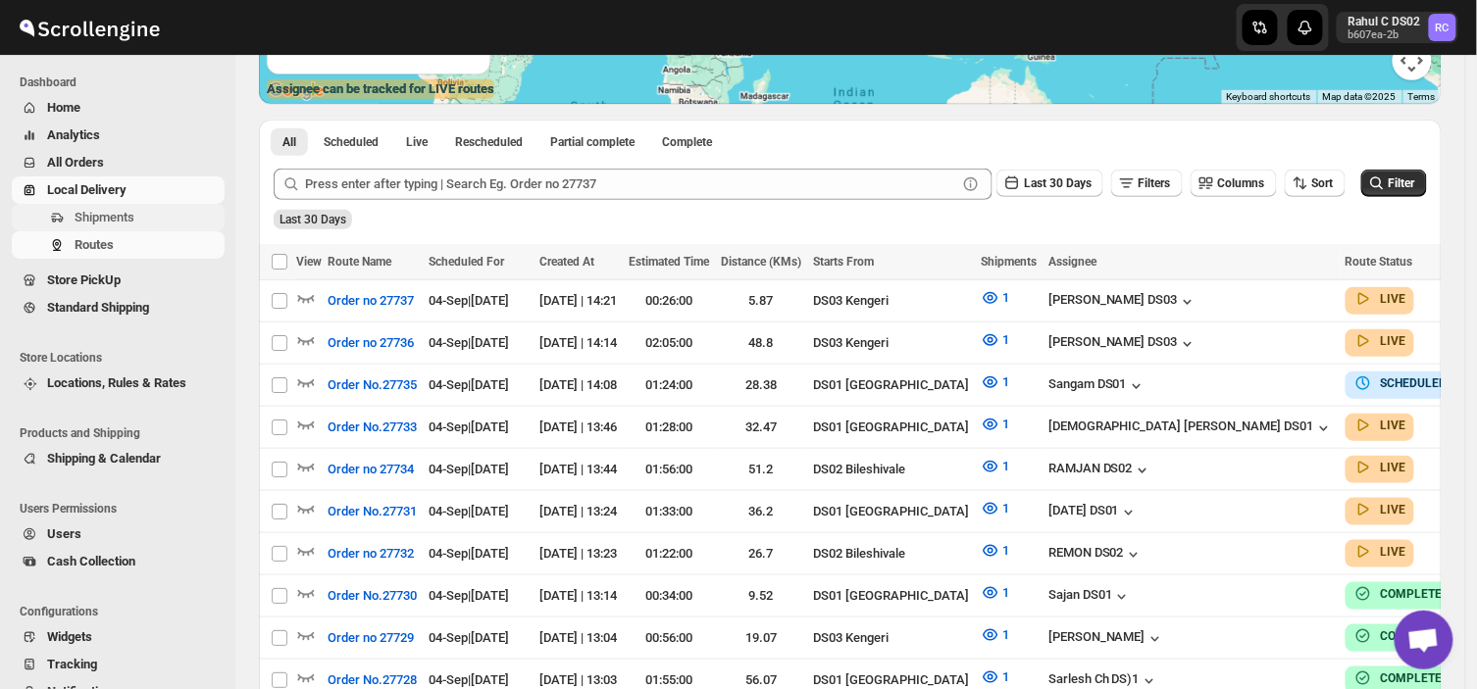
click at [142, 216] on span "Shipments" at bounding box center [148, 218] width 146 height 20
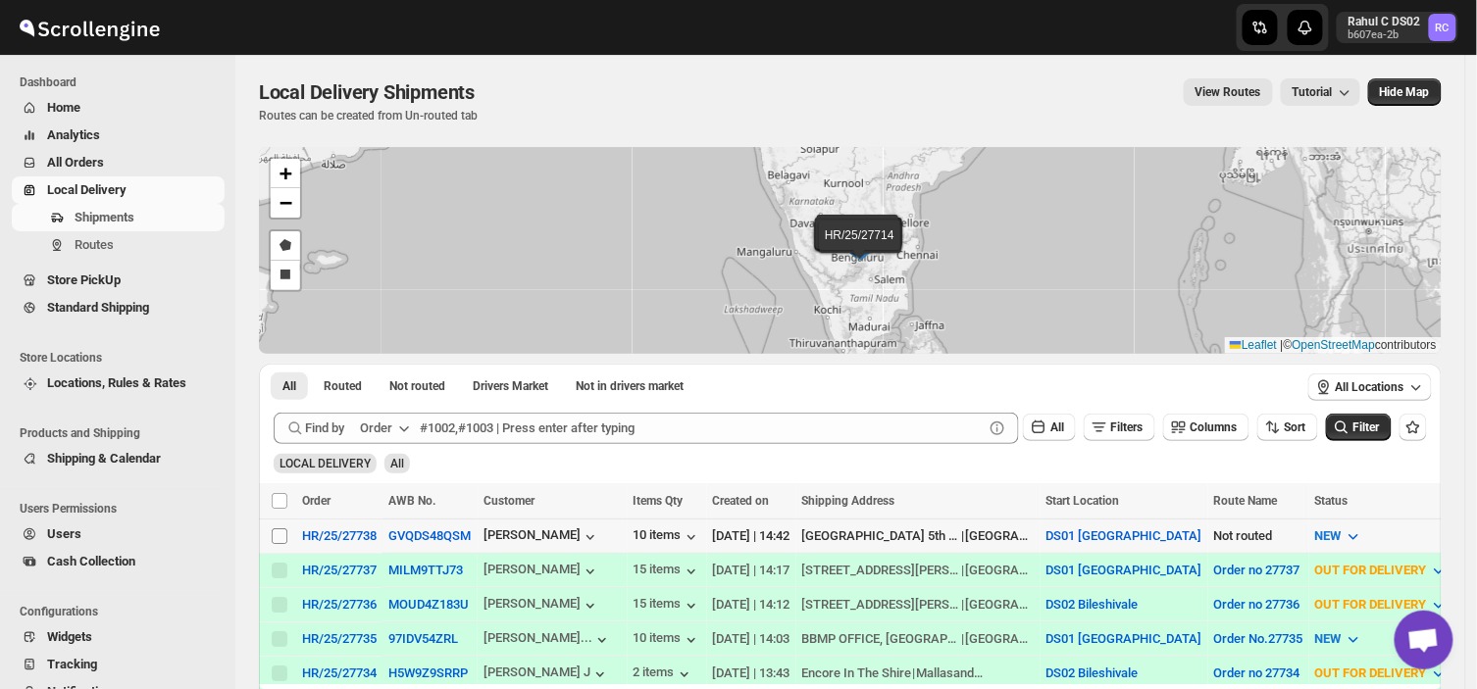
click at [278, 535] on input "Select shipment" at bounding box center [280, 536] width 16 height 16
checkbox input "true"
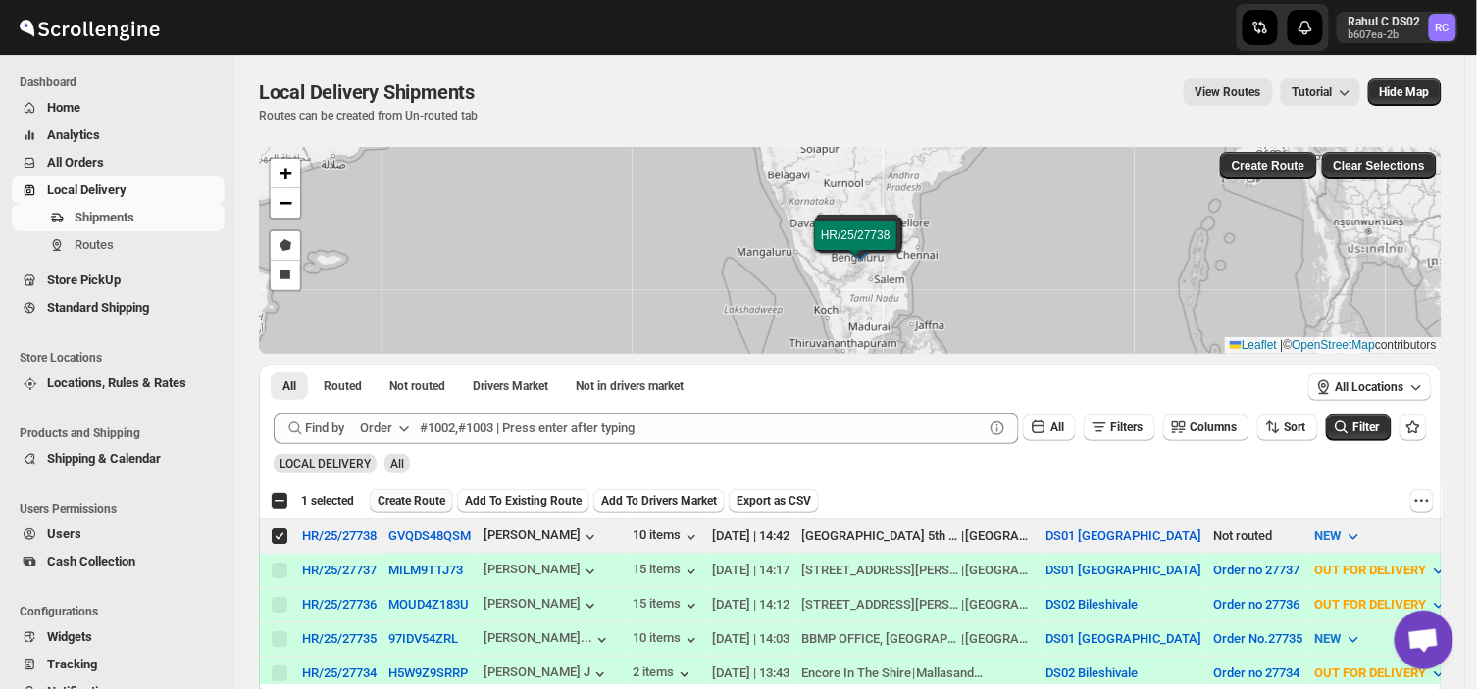
click at [428, 493] on span "Create Route" at bounding box center [411, 501] width 68 height 16
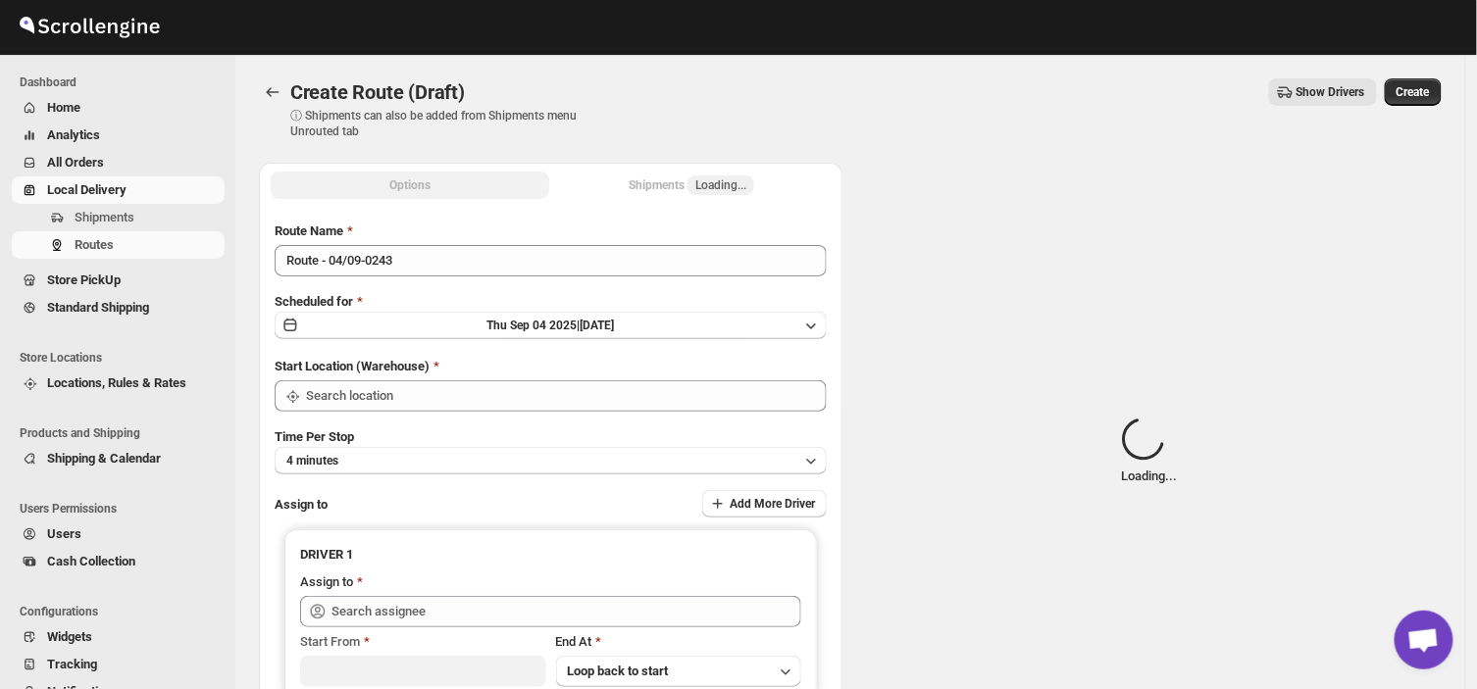
type input "DS01 [GEOGRAPHIC_DATA]"
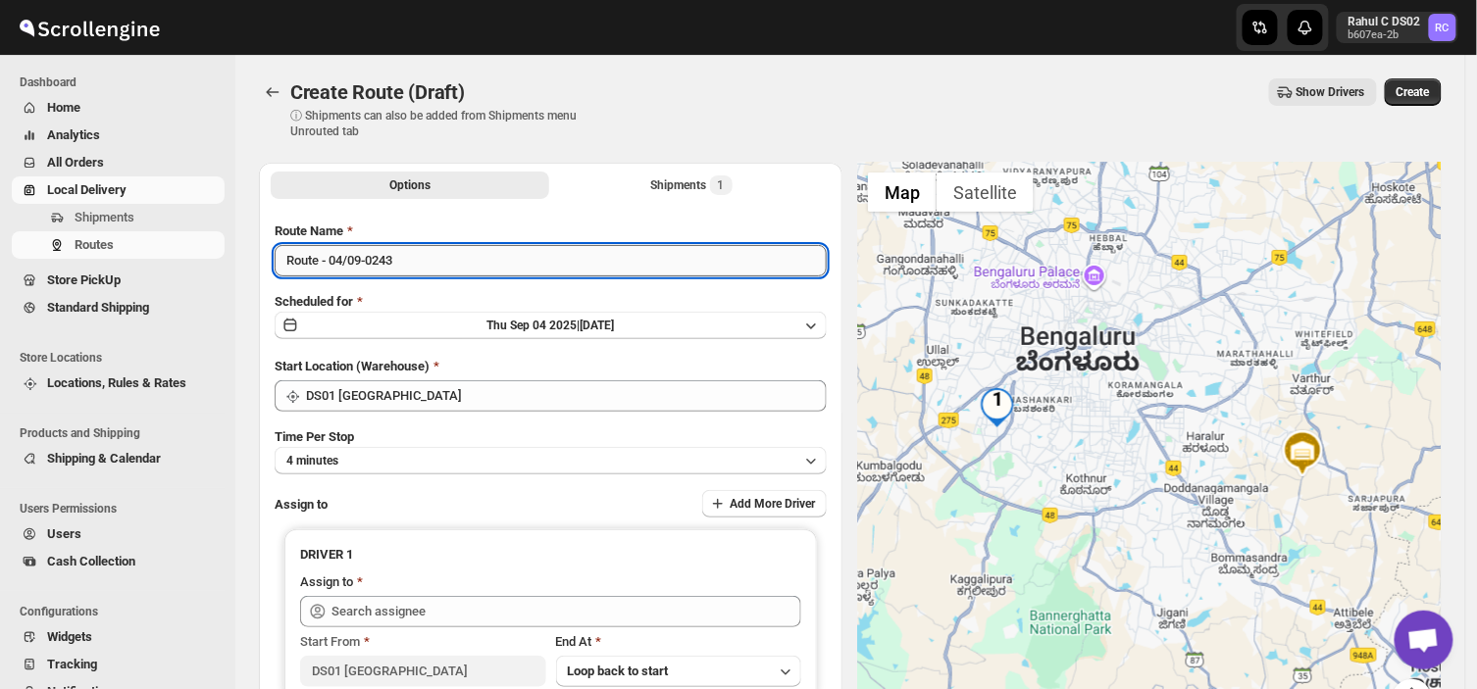
click at [402, 257] on input "Route - 04/09-0243" at bounding box center [551, 260] width 552 height 31
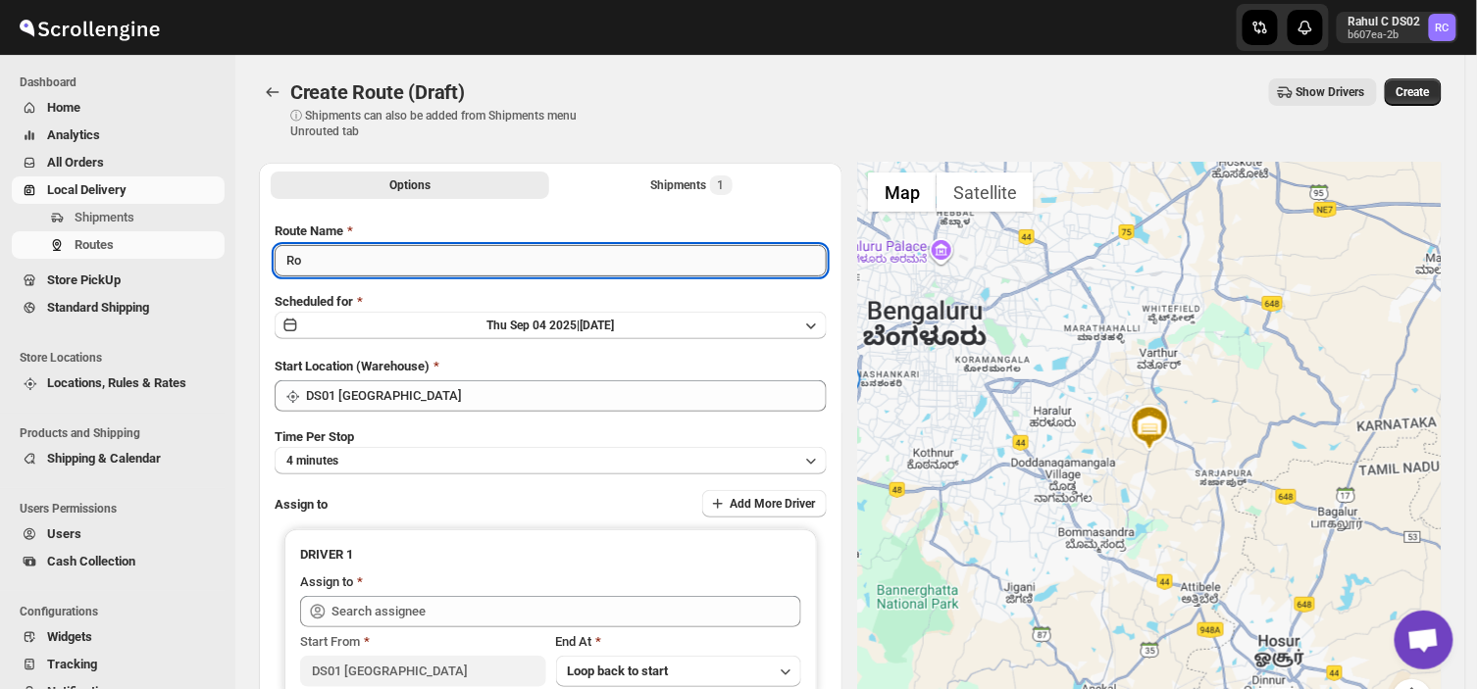
type input "R"
type input "2"
type input "Order no 27738"
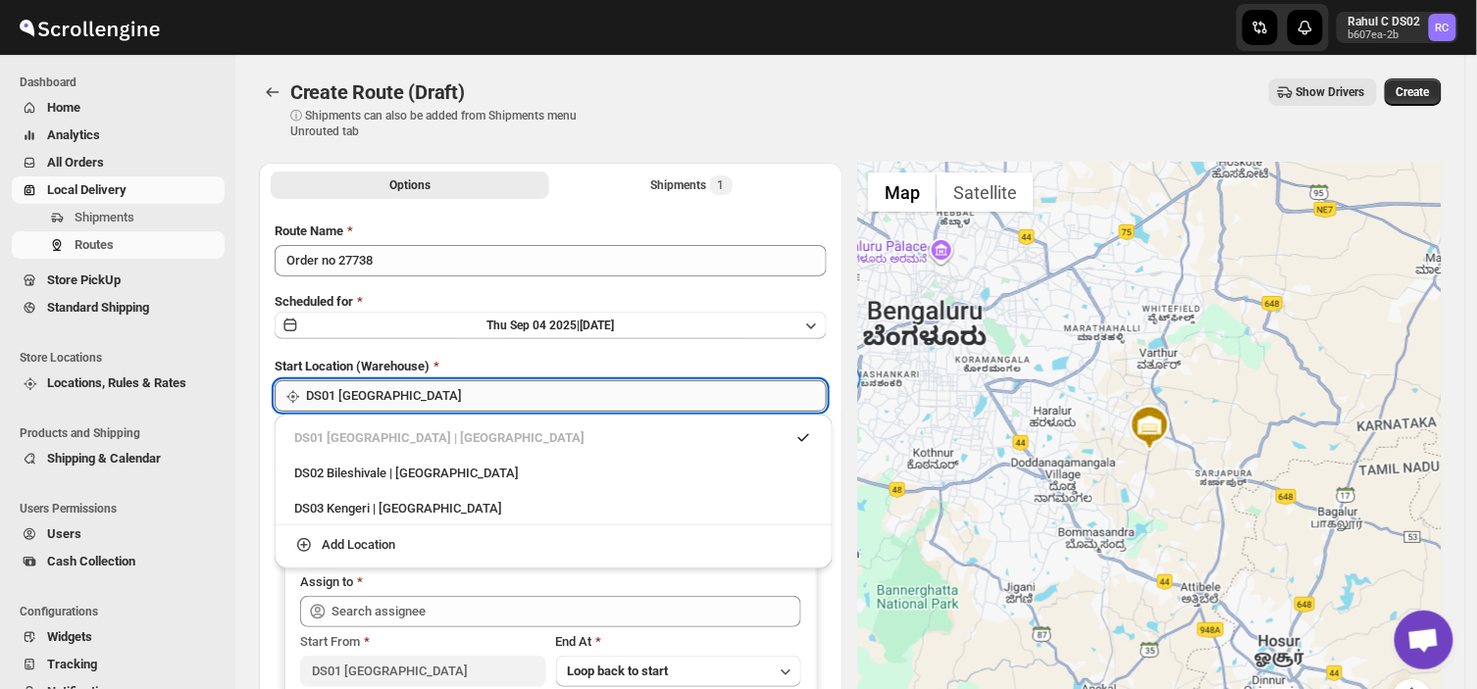
click at [406, 390] on input "DS01 [GEOGRAPHIC_DATA]" at bounding box center [566, 395] width 521 height 31
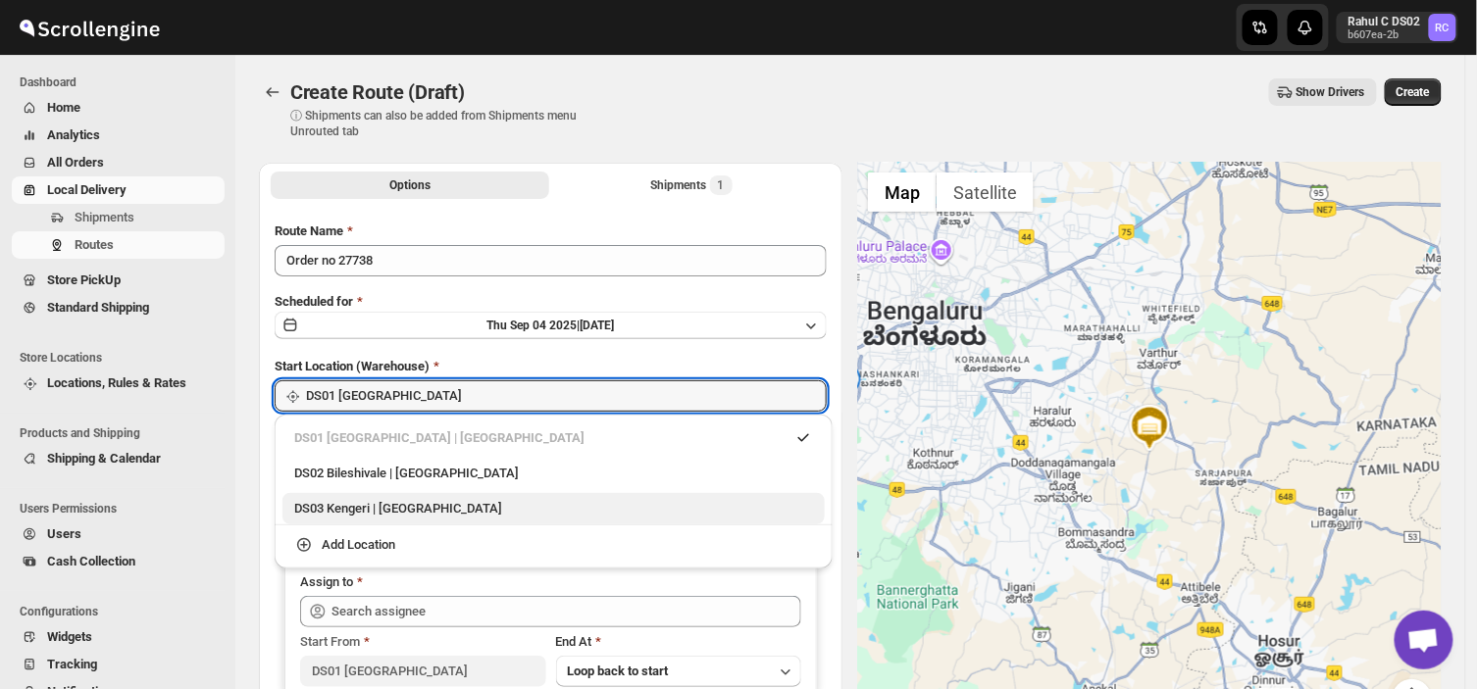
click at [318, 511] on div "DS03 Kengeri | [GEOGRAPHIC_DATA]" at bounding box center [553, 509] width 519 height 20
type input "DS03 Kengeri"
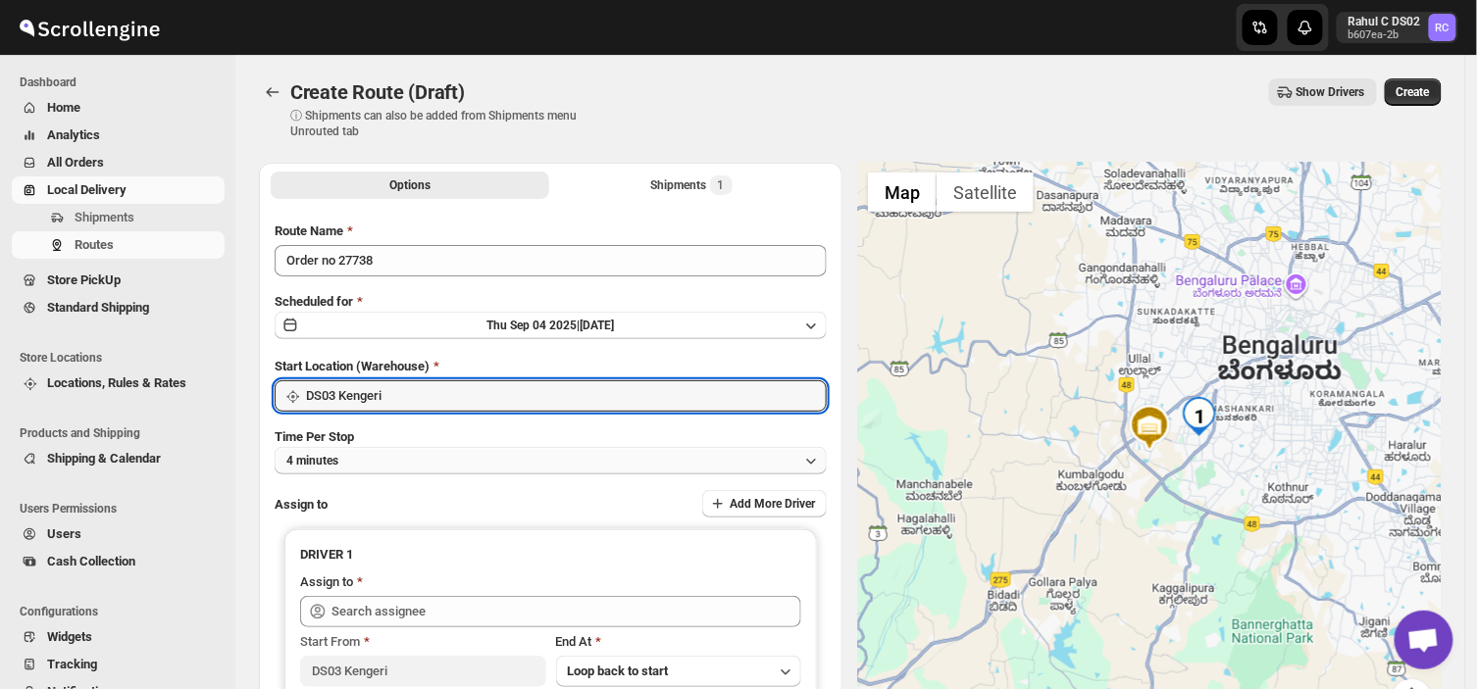
click at [383, 467] on button "4 minutes" at bounding box center [551, 460] width 552 height 27
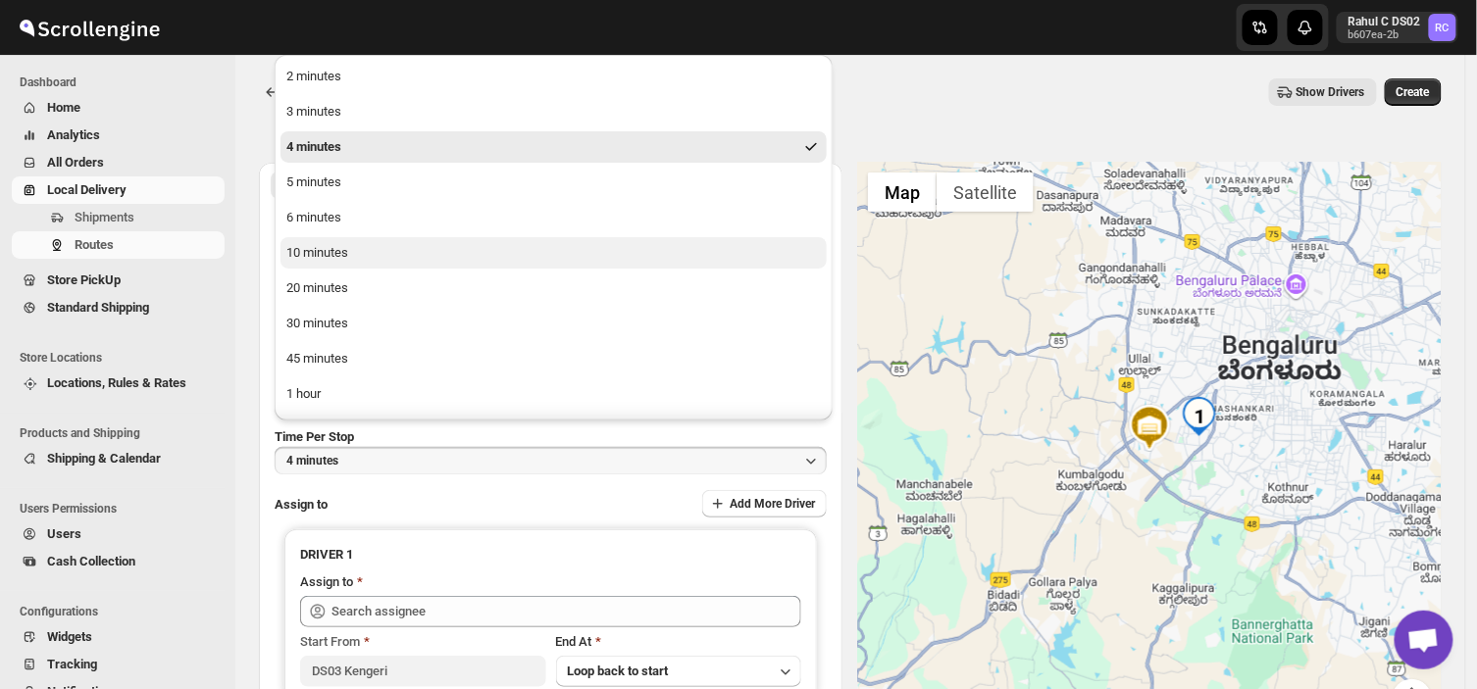
click at [331, 253] on div "10 minutes" at bounding box center [317, 253] width 62 height 20
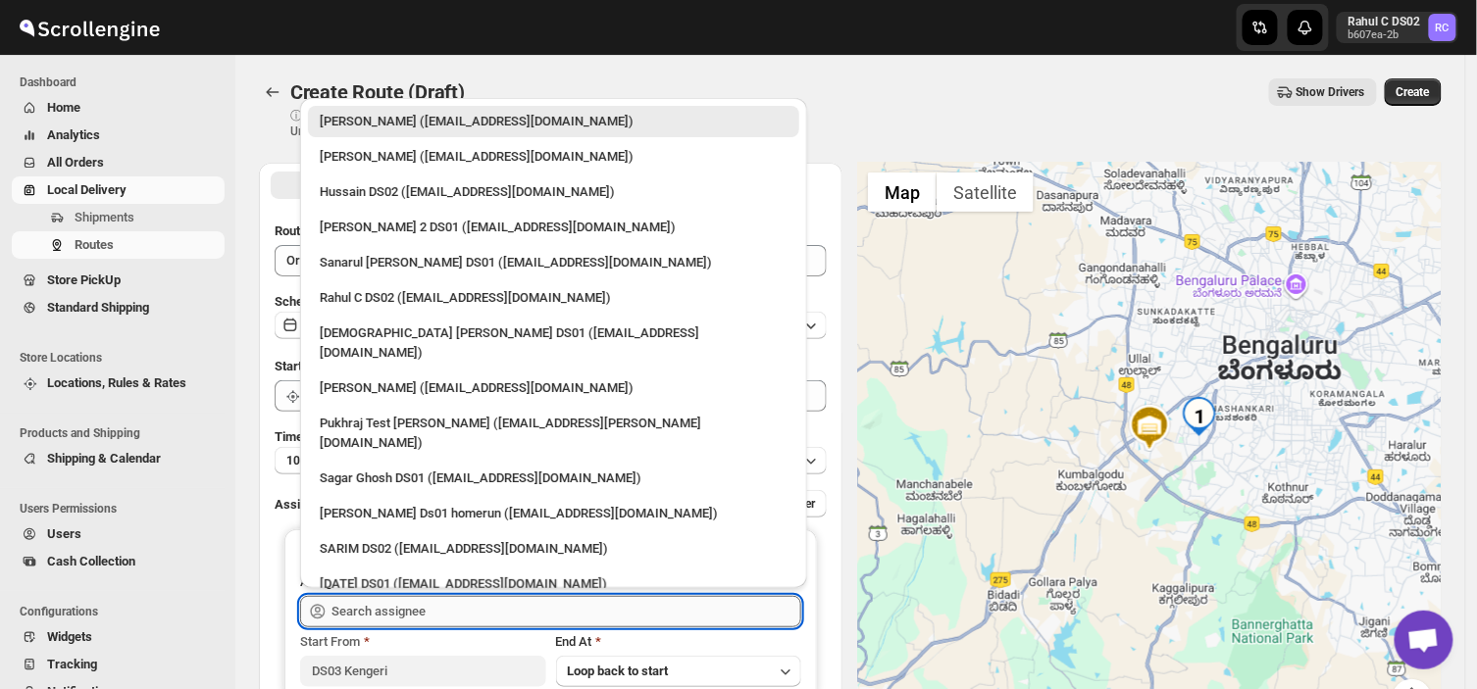
click at [458, 612] on input "text" at bounding box center [566, 611] width 470 height 31
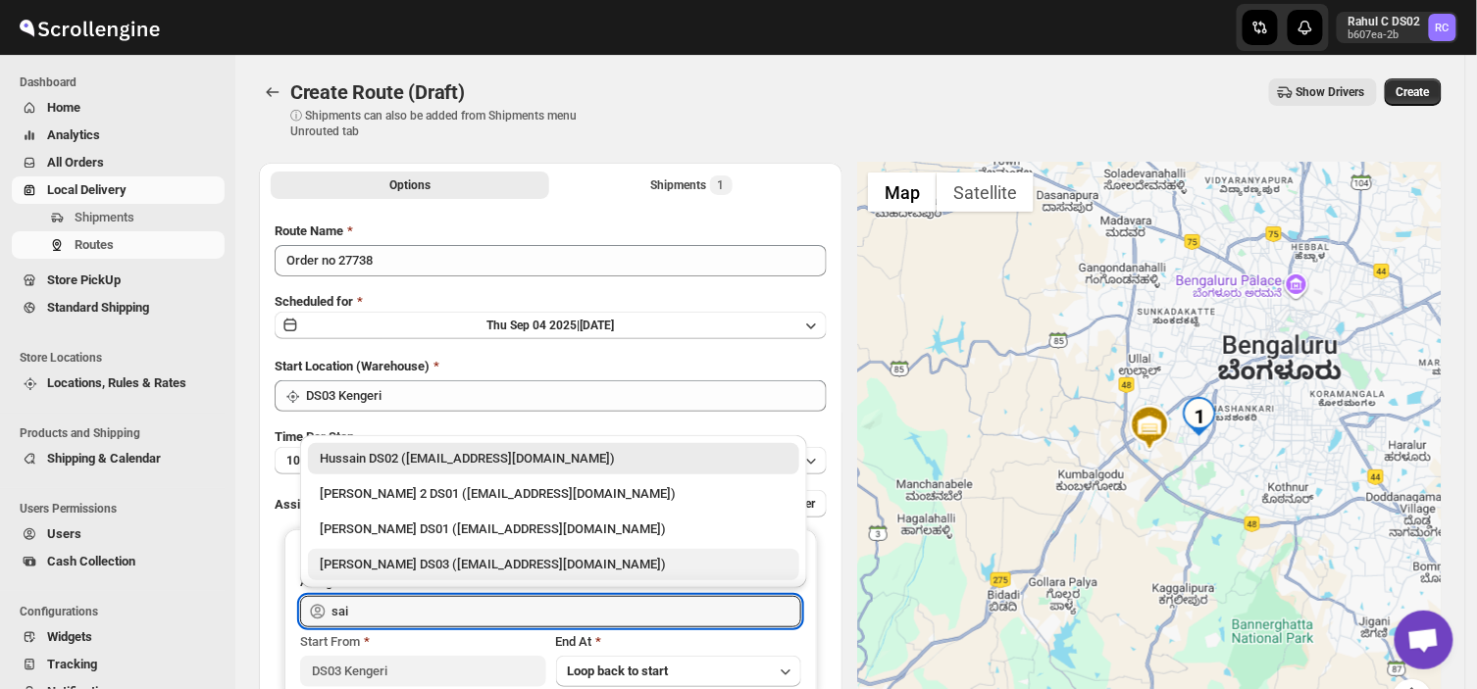
click at [376, 565] on div "[PERSON_NAME] DS03 ([EMAIL_ADDRESS][DOMAIN_NAME])" at bounding box center [554, 565] width 468 height 20
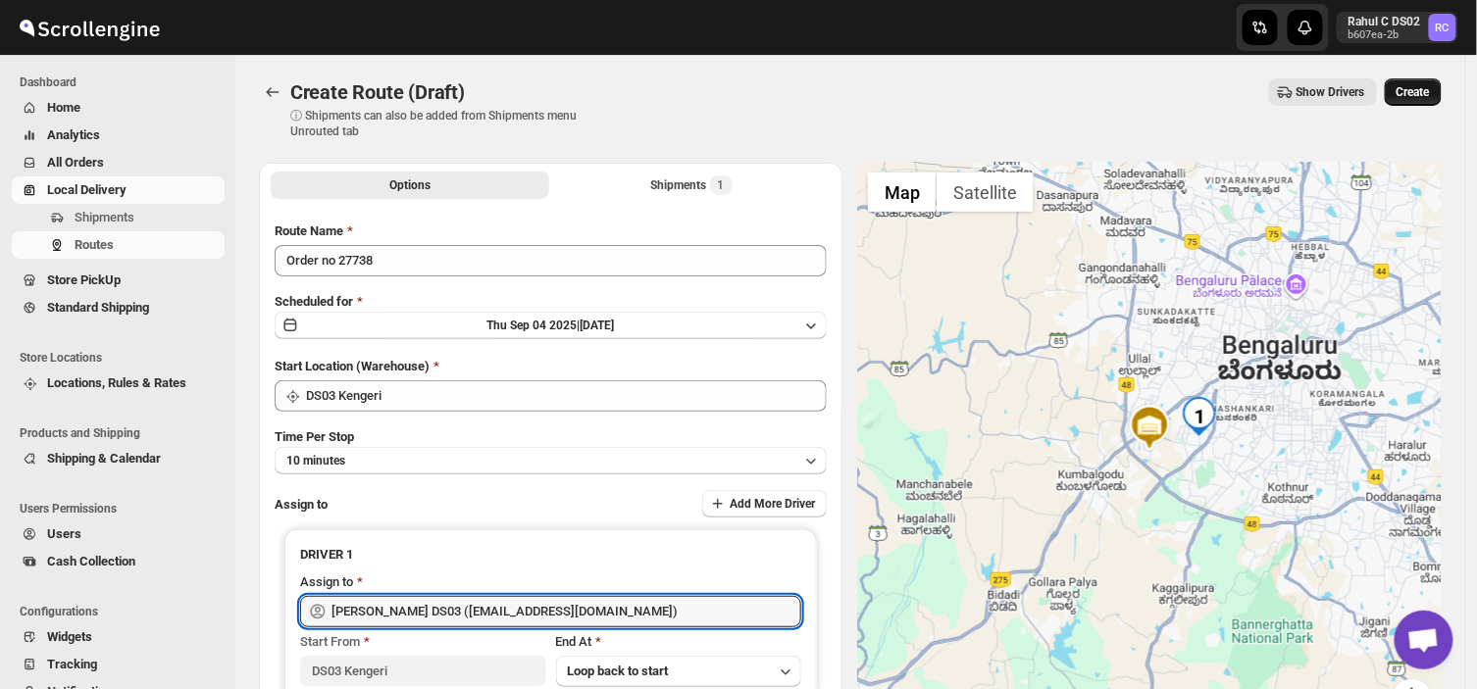
type input "[PERSON_NAME] DS03 ([EMAIL_ADDRESS][DOMAIN_NAME])"
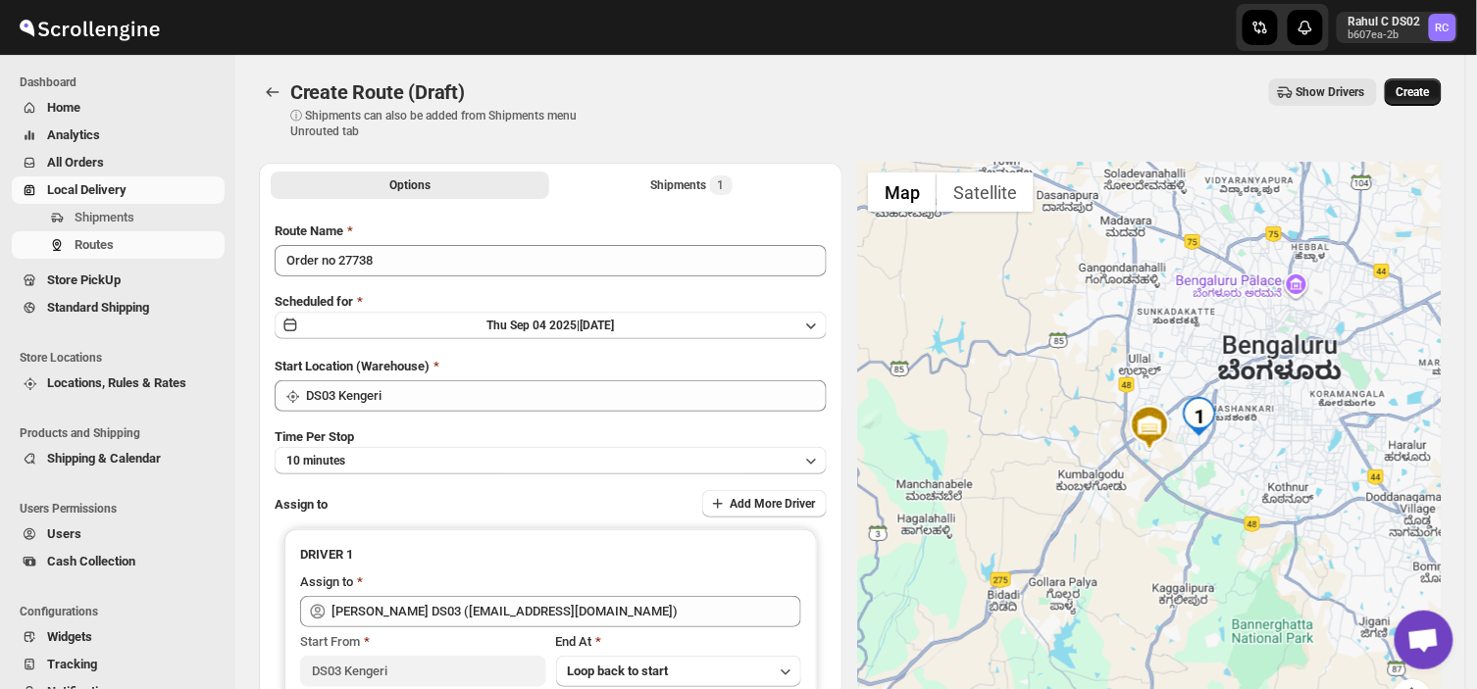
click at [1417, 90] on span "Create" at bounding box center [1412, 92] width 33 height 16
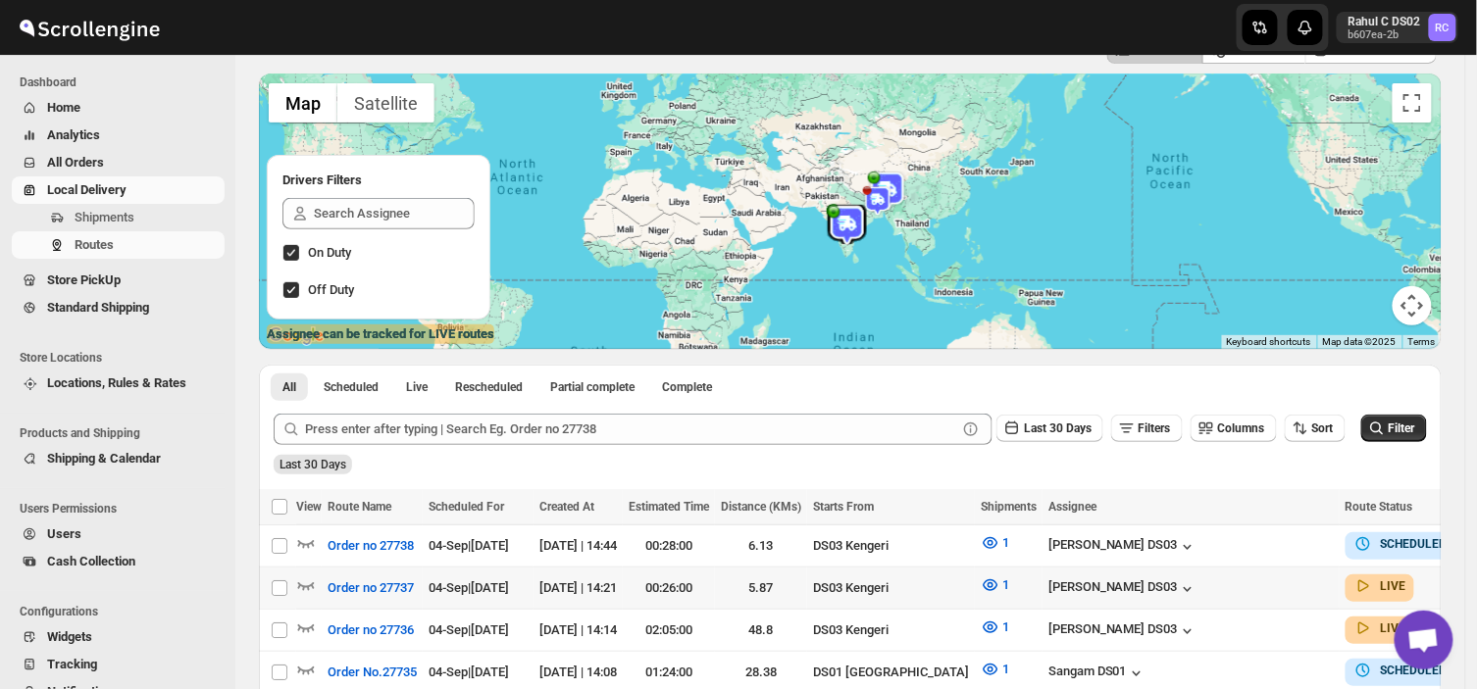
scroll to position [118, 0]
